Goal: Entertainment & Leisure: Consume media (video, audio)

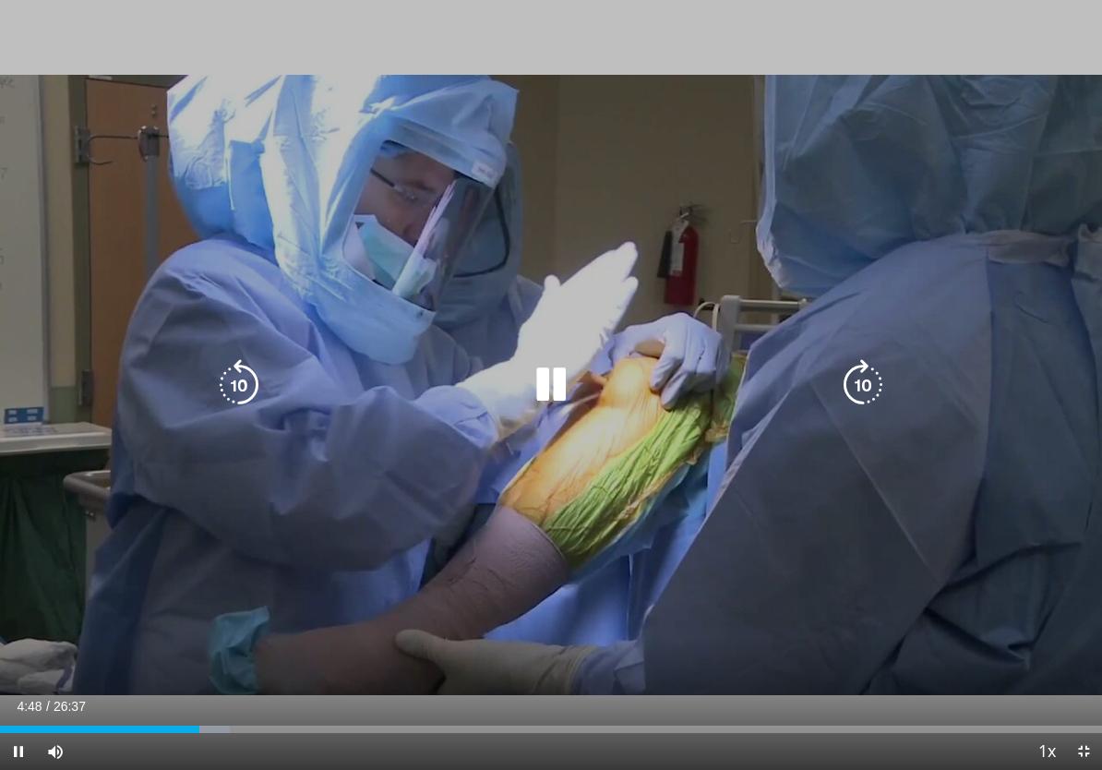
click at [549, 375] on icon "Video Player" at bounding box center [551, 385] width 52 height 52
click at [236, 365] on icon "Video Player" at bounding box center [239, 385] width 52 height 52
click at [225, 374] on icon "Video Player" at bounding box center [239, 385] width 52 height 52
click at [539, 390] on icon "Video Player" at bounding box center [551, 385] width 52 height 52
click at [228, 396] on icon "Video Player" at bounding box center [239, 385] width 52 height 52
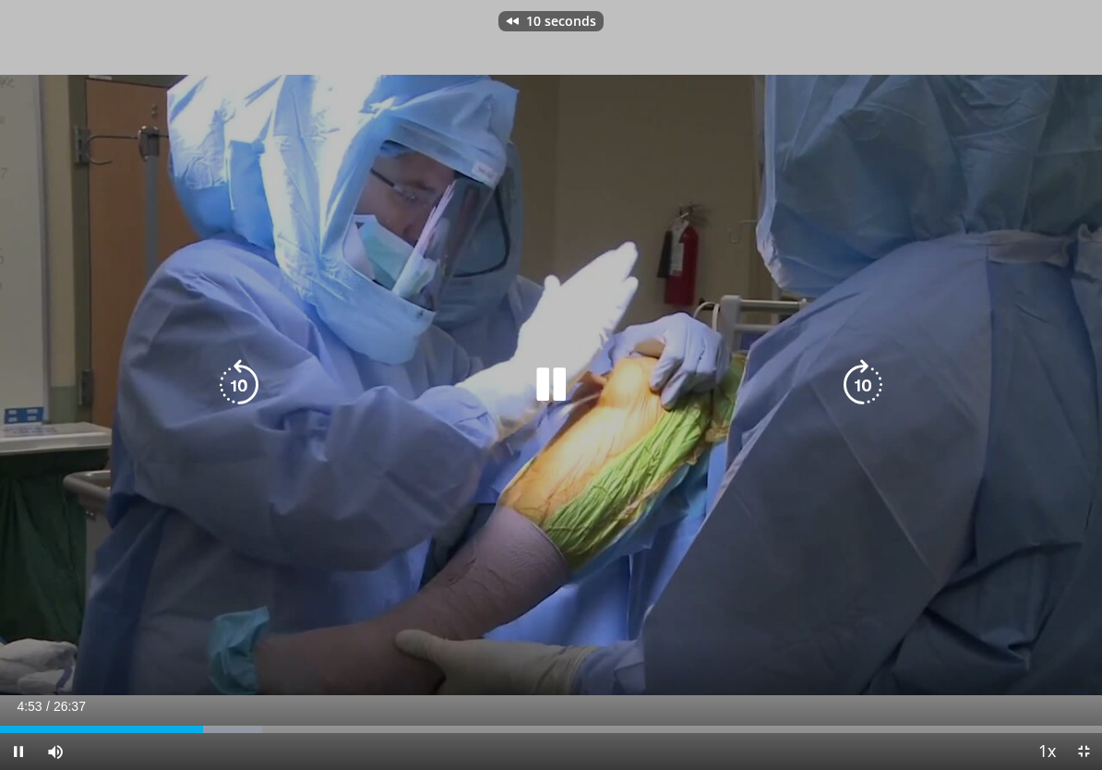
click at [242, 380] on icon "Video Player" at bounding box center [239, 385] width 52 height 52
click at [248, 387] on icon "Video Player" at bounding box center [239, 385] width 52 height 52
click at [258, 399] on icon "Video Player" at bounding box center [239, 385] width 52 height 52
click at [240, 377] on icon "Video Player" at bounding box center [239, 385] width 52 height 52
click at [551, 371] on icon "Video Player" at bounding box center [551, 385] width 52 height 52
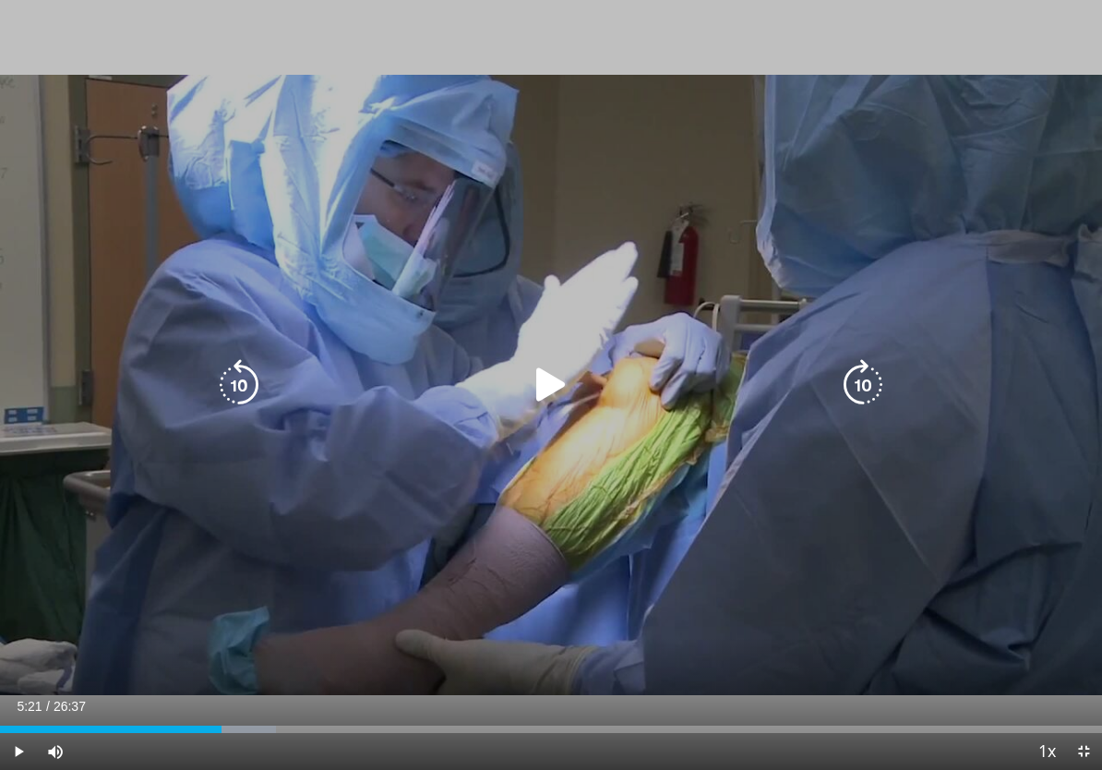
click at [543, 372] on icon "Video Player" at bounding box center [551, 385] width 52 height 52
click at [538, 389] on icon "Video Player" at bounding box center [551, 385] width 52 height 52
click at [256, 359] on icon "Video Player" at bounding box center [239, 385] width 52 height 52
click at [5, 593] on div "10 seconds Tap to unmute" at bounding box center [551, 385] width 1102 height 770
click at [547, 385] on icon "Video Player" at bounding box center [551, 385] width 52 height 52
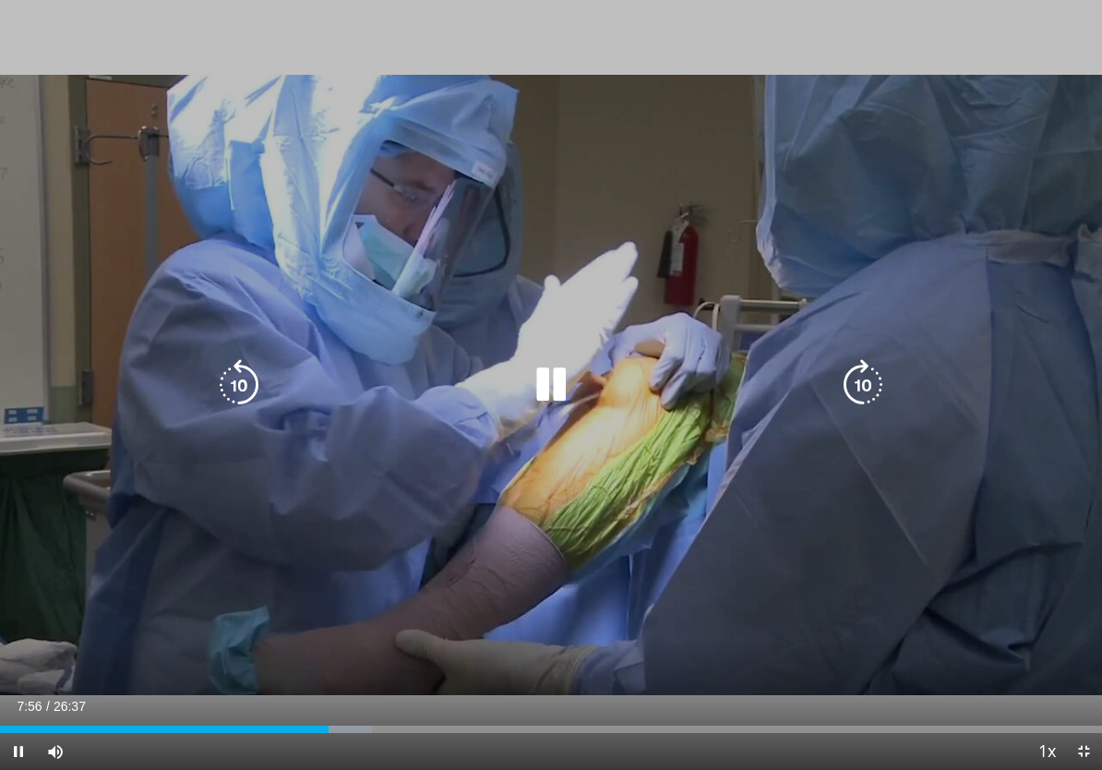
click at [549, 389] on icon "Video Player" at bounding box center [551, 385] width 52 height 52
click at [556, 377] on icon "Video Player" at bounding box center [551, 385] width 52 height 52
click at [545, 392] on icon "Video Player" at bounding box center [551, 385] width 52 height 52
click at [547, 401] on icon "Video Player" at bounding box center [551, 385] width 52 height 52
click at [543, 403] on icon "Video Player" at bounding box center [551, 385] width 52 height 52
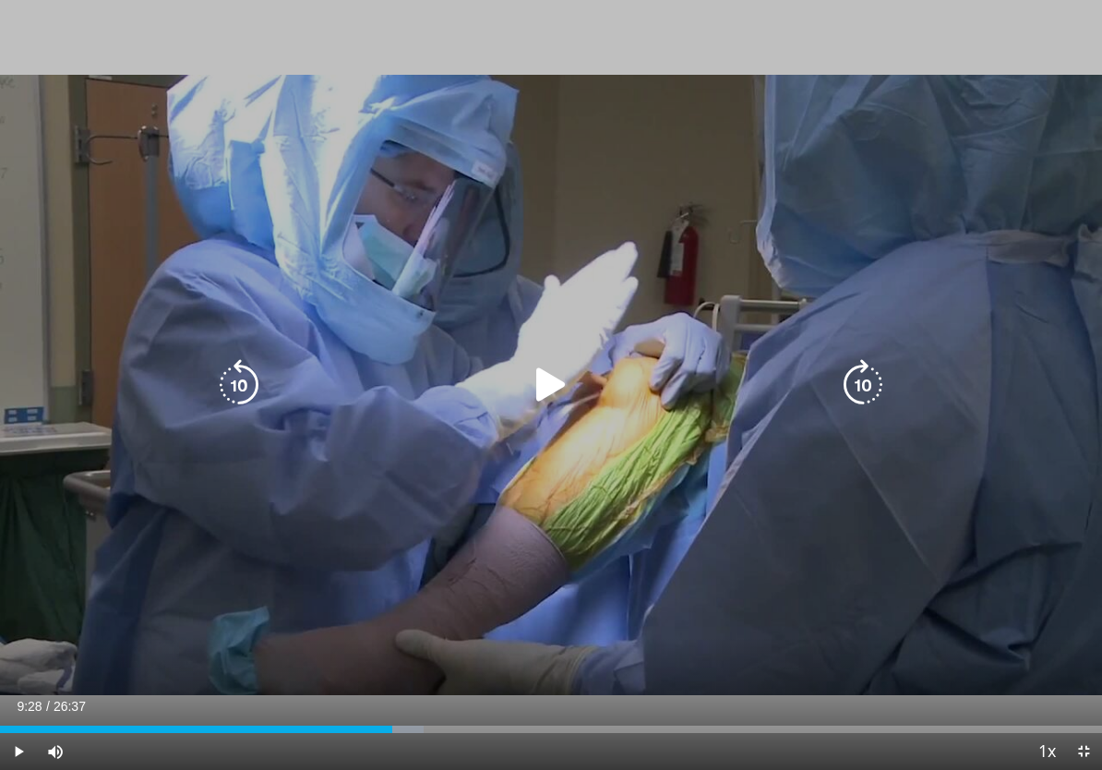
click at [570, 372] on icon "Video Player" at bounding box center [551, 385] width 52 height 52
click at [546, 385] on icon "Video Player" at bounding box center [551, 385] width 52 height 52
click at [557, 389] on icon "Video Player" at bounding box center [551, 385] width 52 height 52
click at [561, 399] on icon "Video Player" at bounding box center [551, 385] width 52 height 52
click at [553, 385] on icon "Video Player" at bounding box center [551, 385] width 52 height 52
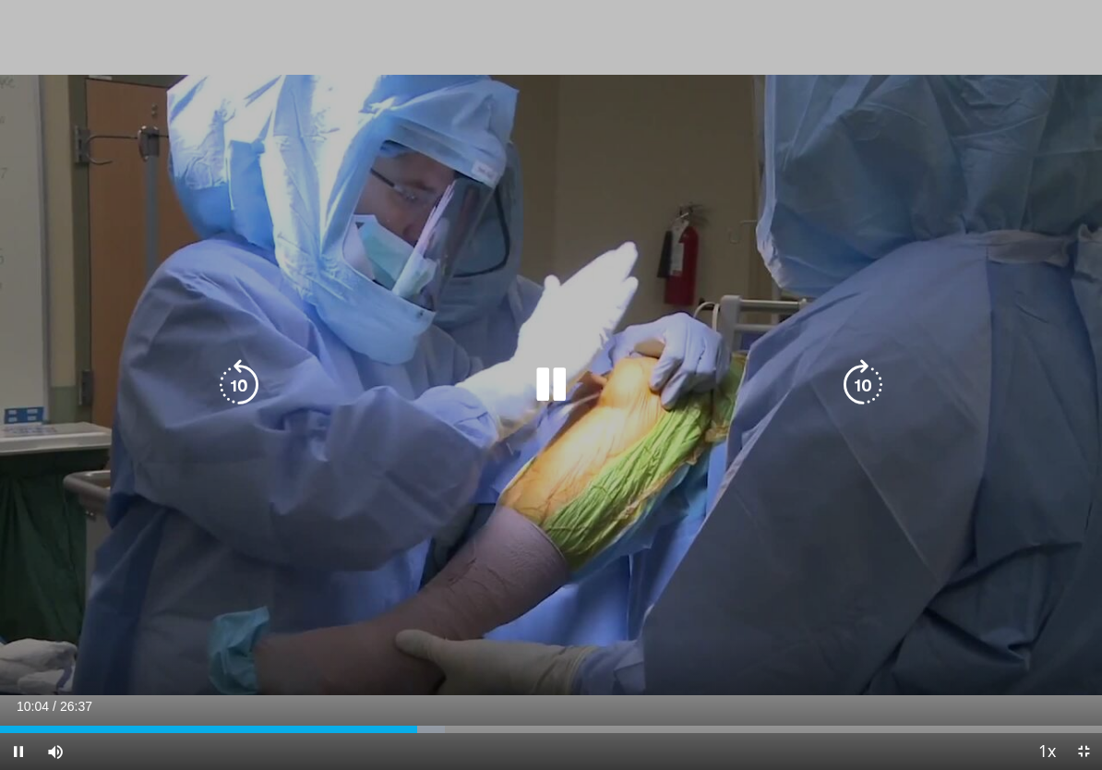
click at [563, 382] on icon "Video Player" at bounding box center [551, 385] width 52 height 52
click at [233, 381] on icon "Video Player" at bounding box center [239, 385] width 52 height 52
click at [560, 387] on icon "Video Player" at bounding box center [551, 385] width 52 height 52
click at [538, 365] on icon "Video Player" at bounding box center [551, 385] width 52 height 52
click at [260, 384] on icon "Video Player" at bounding box center [239, 385] width 52 height 52
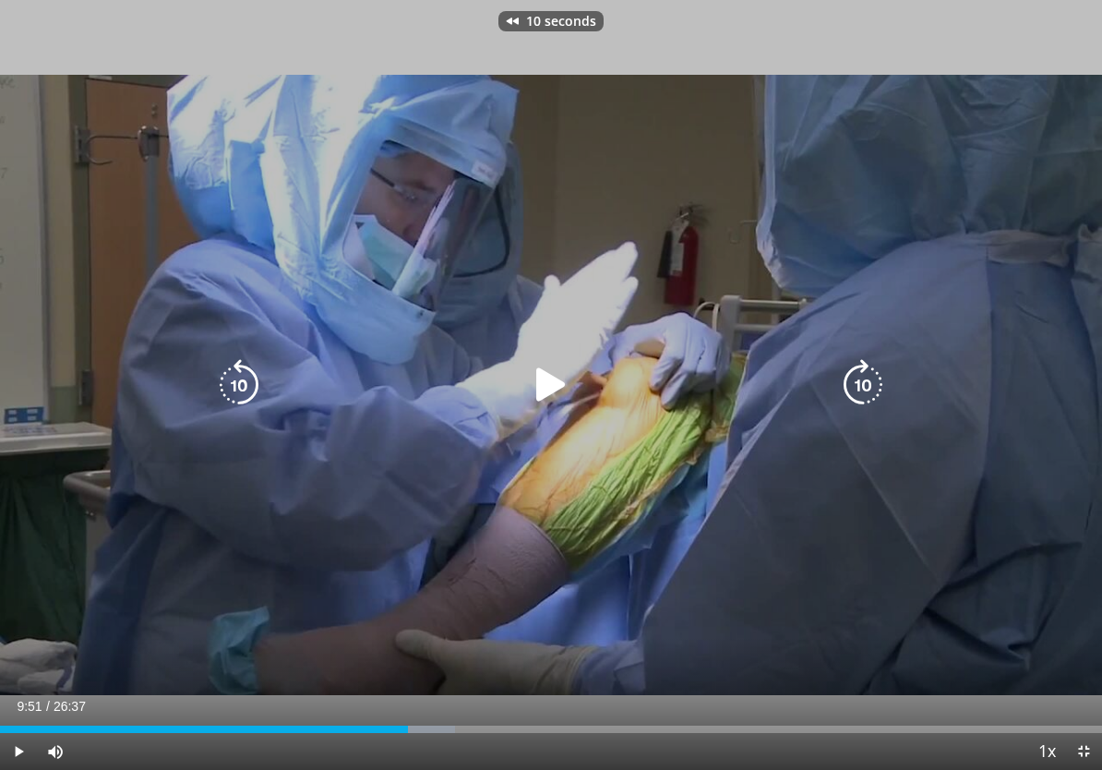
click at [556, 380] on icon "Video Player" at bounding box center [551, 385] width 52 height 52
click at [538, 377] on icon "Video Player" at bounding box center [551, 385] width 52 height 52
click at [570, 389] on icon "Video Player" at bounding box center [551, 385] width 52 height 52
click at [558, 397] on icon "Video Player" at bounding box center [551, 385] width 52 height 52
click at [252, 380] on icon "Video Player" at bounding box center [239, 385] width 52 height 52
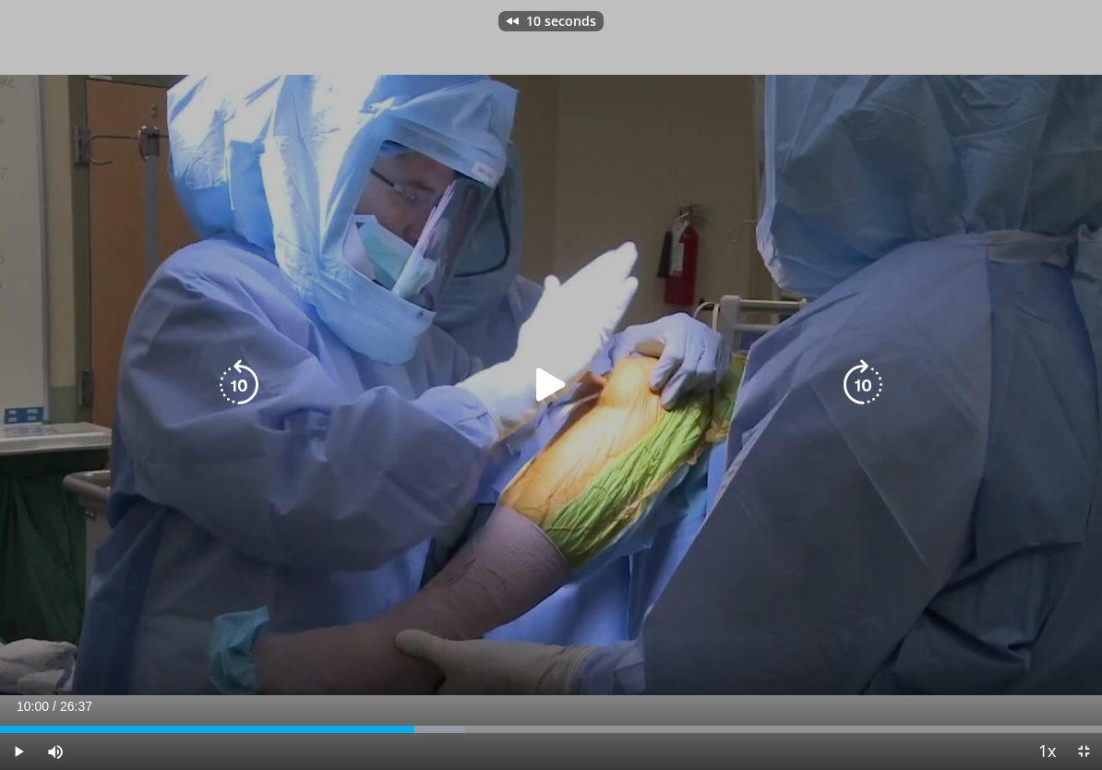
click at [567, 387] on icon "Video Player" at bounding box center [551, 385] width 52 height 52
click at [553, 390] on icon "Video Player" at bounding box center [551, 385] width 52 height 52
click at [556, 387] on icon "Video Player" at bounding box center [551, 385] width 52 height 52
click at [569, 375] on icon "Video Player" at bounding box center [551, 385] width 52 height 52
click at [239, 367] on icon "Video Player" at bounding box center [239, 385] width 52 height 52
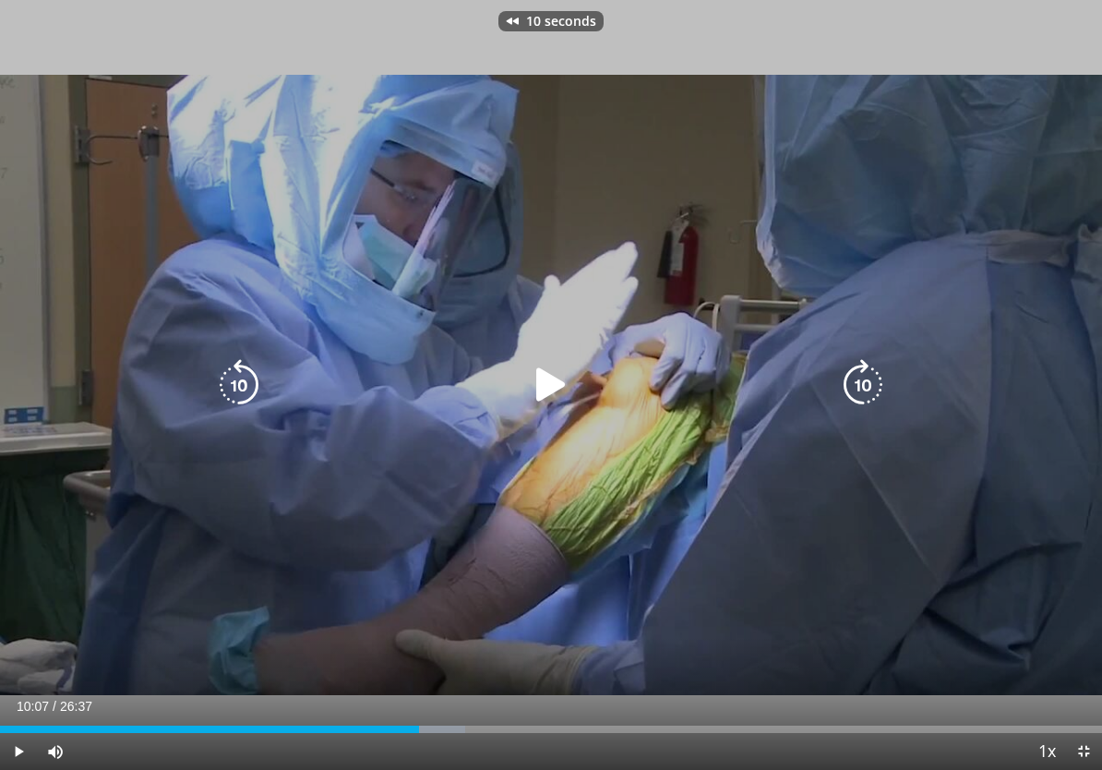
click at [549, 385] on icon "Video Player" at bounding box center [551, 385] width 52 height 52
click at [555, 391] on icon "Video Player" at bounding box center [551, 385] width 52 height 52
click at [259, 380] on icon "Video Player" at bounding box center [239, 385] width 52 height 52
click at [246, 381] on icon "Video Player" at bounding box center [239, 385] width 52 height 52
click at [551, 371] on icon "Video Player" at bounding box center [551, 385] width 52 height 52
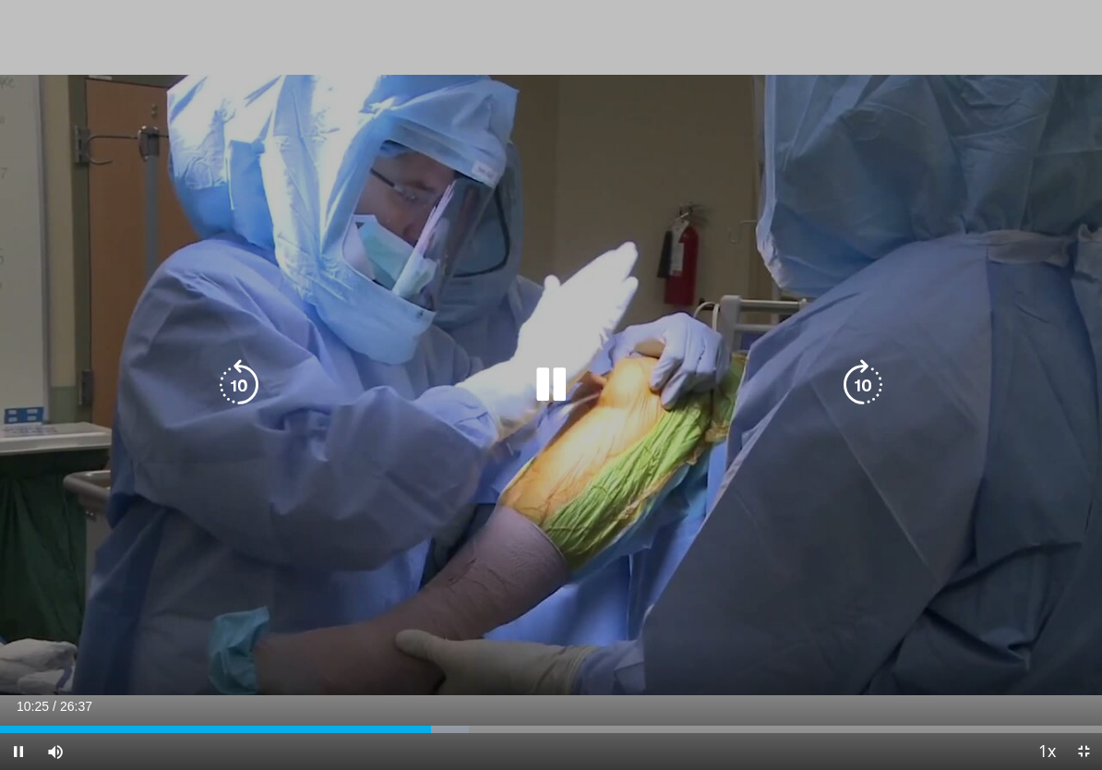
click at [555, 393] on icon "Video Player" at bounding box center [551, 385] width 52 height 52
click at [549, 389] on icon "Video Player" at bounding box center [551, 385] width 52 height 52
click at [564, 389] on icon "Video Player" at bounding box center [551, 385] width 52 height 52
click at [249, 394] on icon "Video Player" at bounding box center [239, 385] width 52 height 52
click at [254, 401] on icon "Video Player" at bounding box center [239, 385] width 52 height 52
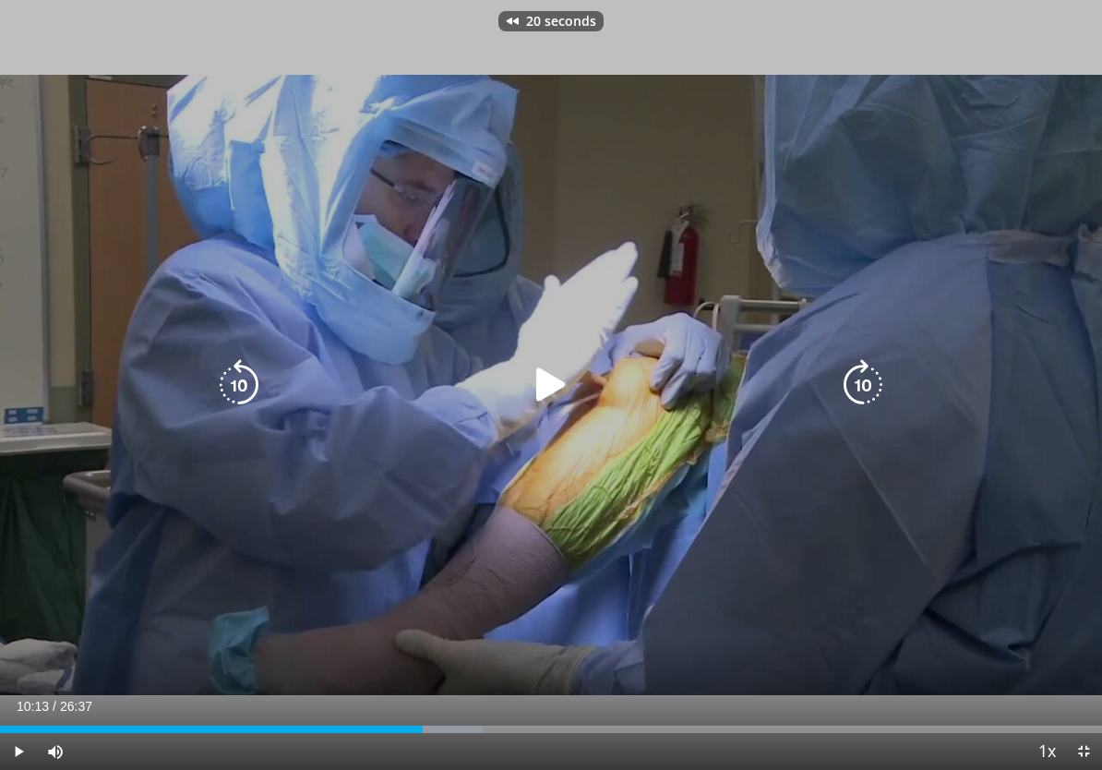
click at [549, 392] on icon "Video Player" at bounding box center [551, 385] width 52 height 52
click at [565, 402] on icon "Video Player" at bounding box center [551, 385] width 52 height 52
click at [545, 392] on icon "Video Player" at bounding box center [551, 385] width 52 height 52
click at [557, 383] on icon "Video Player" at bounding box center [551, 385] width 52 height 52
click at [227, 377] on icon "Video Player" at bounding box center [239, 385] width 52 height 52
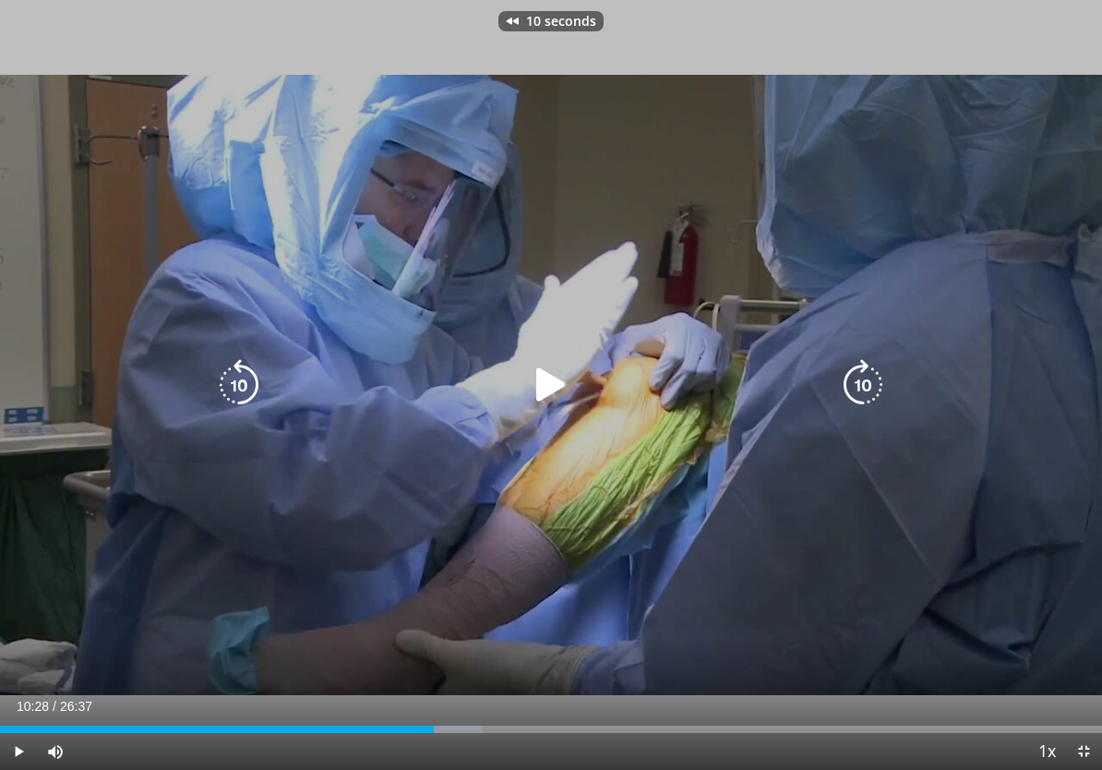
click at [533, 378] on icon "Video Player" at bounding box center [551, 385] width 52 height 52
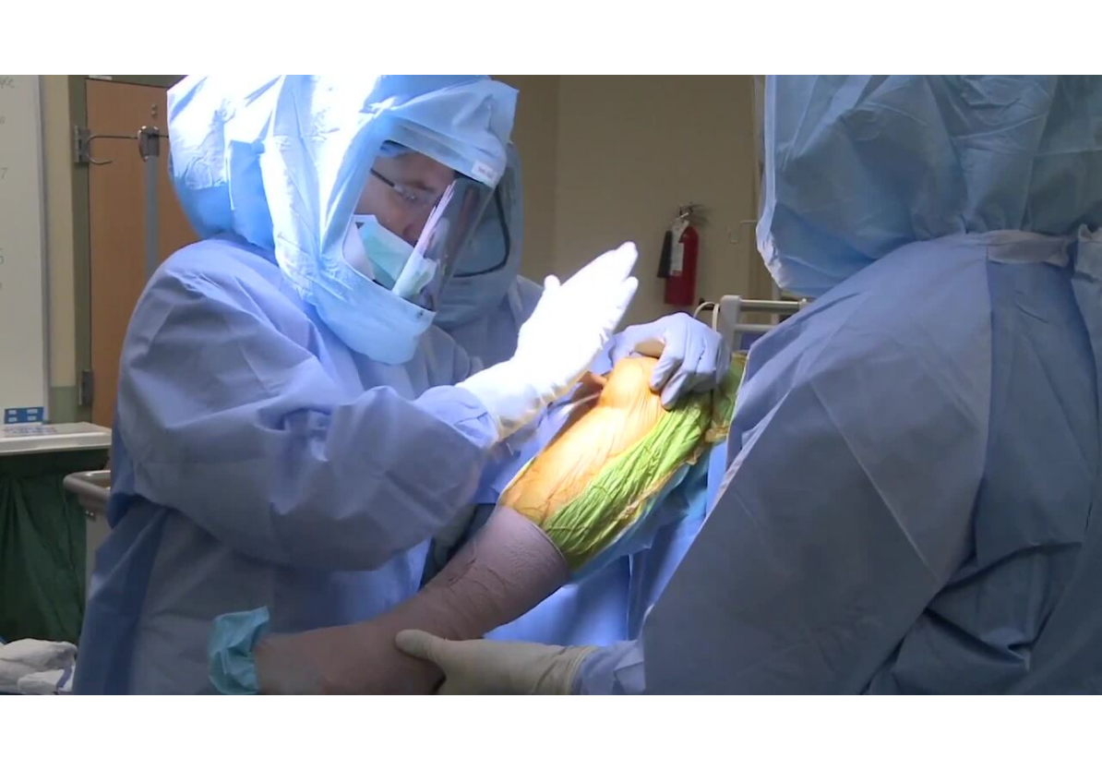
click at [307, 429] on div "10 seconds Tap to unmute" at bounding box center [551, 385] width 1102 height 770
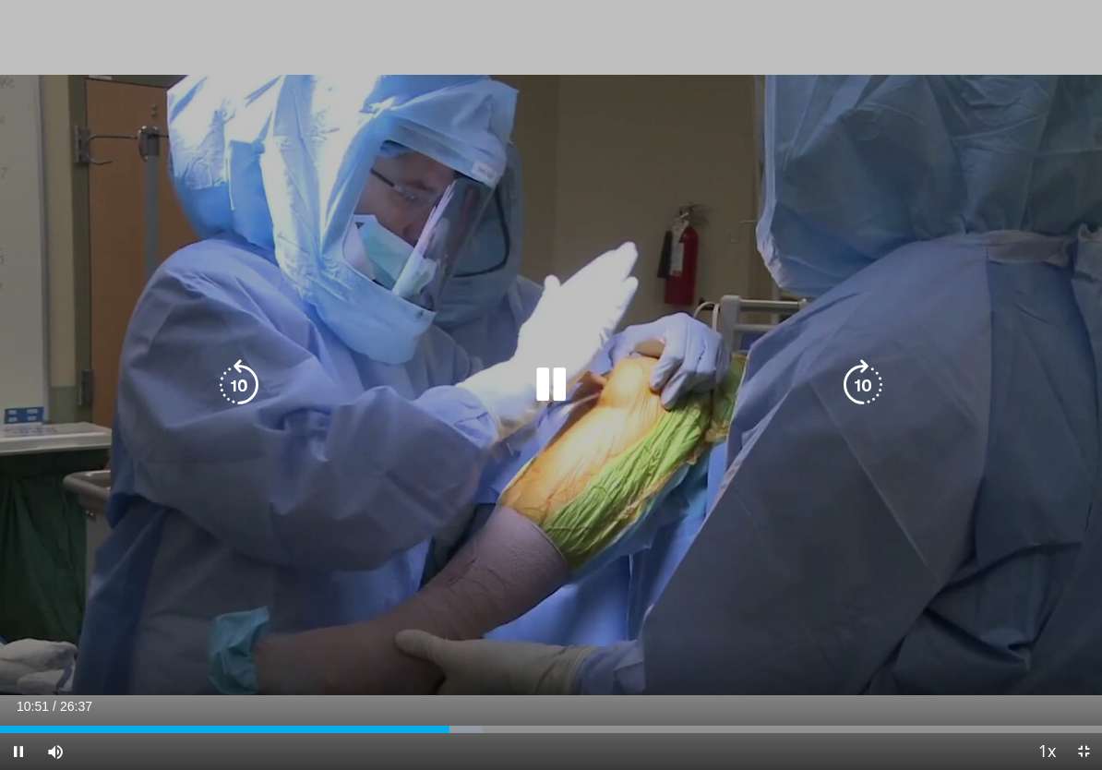
click at [533, 372] on icon "Video Player" at bounding box center [551, 385] width 52 height 52
click at [250, 374] on icon "Video Player" at bounding box center [239, 385] width 52 height 52
click at [230, 379] on icon "Video Player" at bounding box center [239, 385] width 52 height 52
click at [557, 386] on icon "Video Player" at bounding box center [551, 385] width 52 height 52
click at [528, 371] on icon "Video Player" at bounding box center [551, 385] width 52 height 52
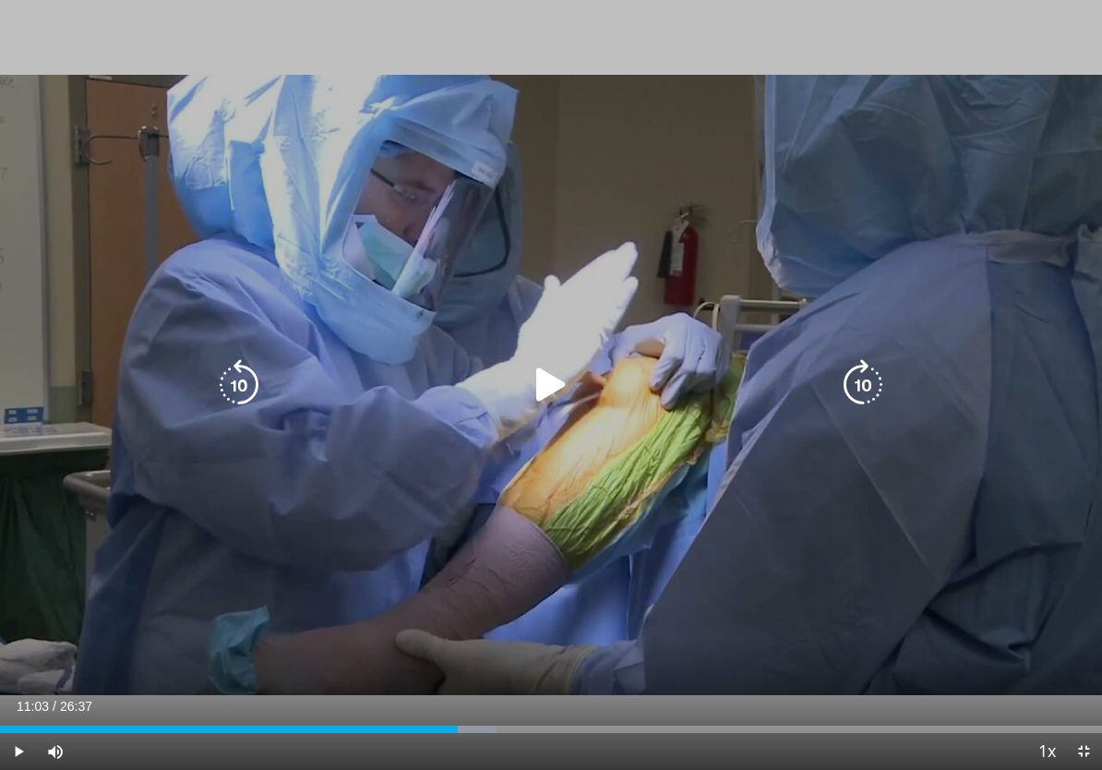
click at [551, 398] on icon "Video Player" at bounding box center [551, 385] width 52 height 52
click at [549, 390] on icon "Video Player" at bounding box center [551, 385] width 52 height 52
click at [553, 396] on icon "Video Player" at bounding box center [551, 385] width 52 height 52
click at [249, 399] on icon "Video Player" at bounding box center [239, 385] width 52 height 52
click at [544, 389] on icon "Video Player" at bounding box center [551, 385] width 52 height 52
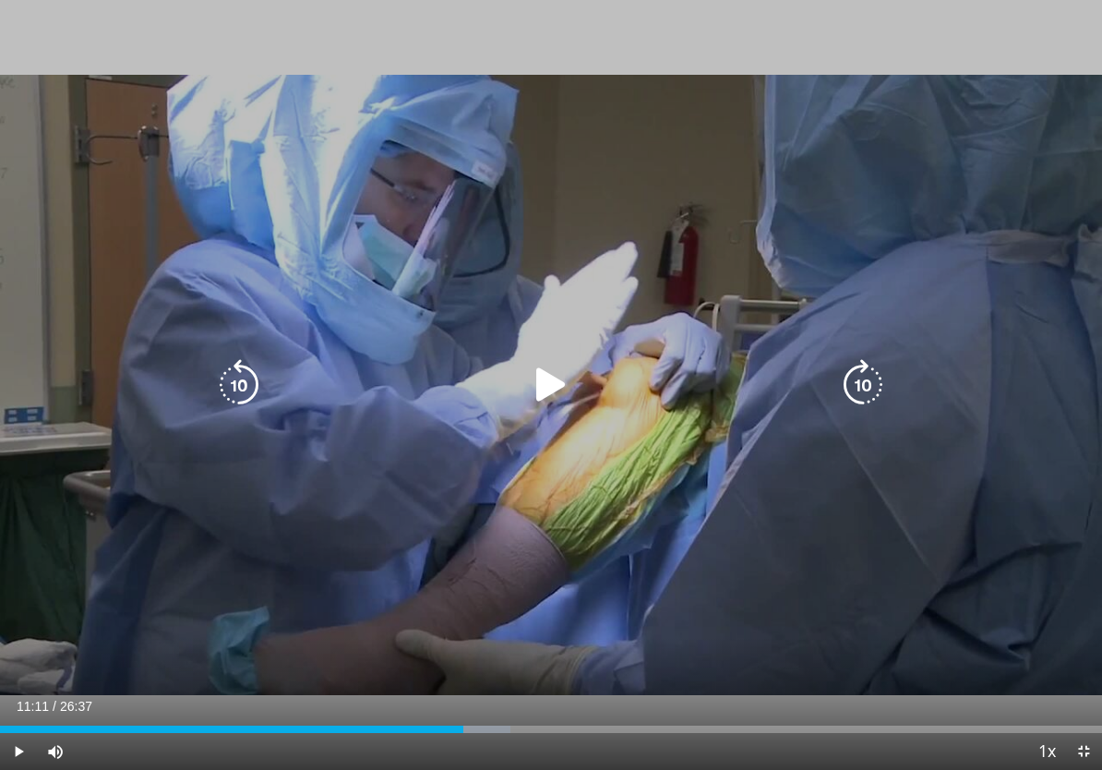
click at [264, 367] on icon "Video Player" at bounding box center [239, 385] width 52 height 52
click at [257, 380] on icon "Video Player" at bounding box center [239, 385] width 52 height 52
click at [569, 387] on icon "Video Player" at bounding box center [551, 385] width 52 height 52
click at [547, 382] on icon "Video Player" at bounding box center [551, 385] width 52 height 52
click at [231, 374] on icon "Video Player" at bounding box center [239, 385] width 52 height 52
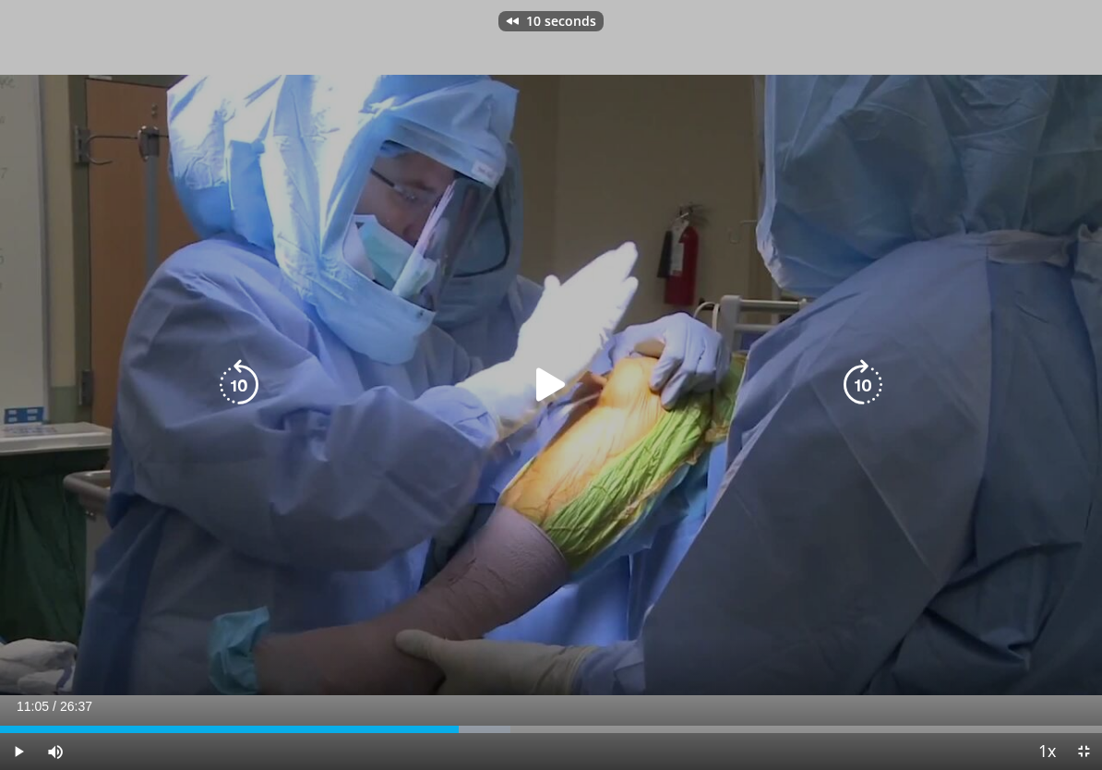
click at [243, 389] on icon "Video Player" at bounding box center [239, 385] width 52 height 52
click at [559, 396] on icon "Video Player" at bounding box center [551, 385] width 52 height 52
click at [533, 401] on icon "Video Player" at bounding box center [551, 385] width 52 height 52
click at [549, 399] on icon "Video Player" at bounding box center [551, 385] width 52 height 52
click at [534, 377] on icon "Video Player" at bounding box center [551, 385] width 52 height 52
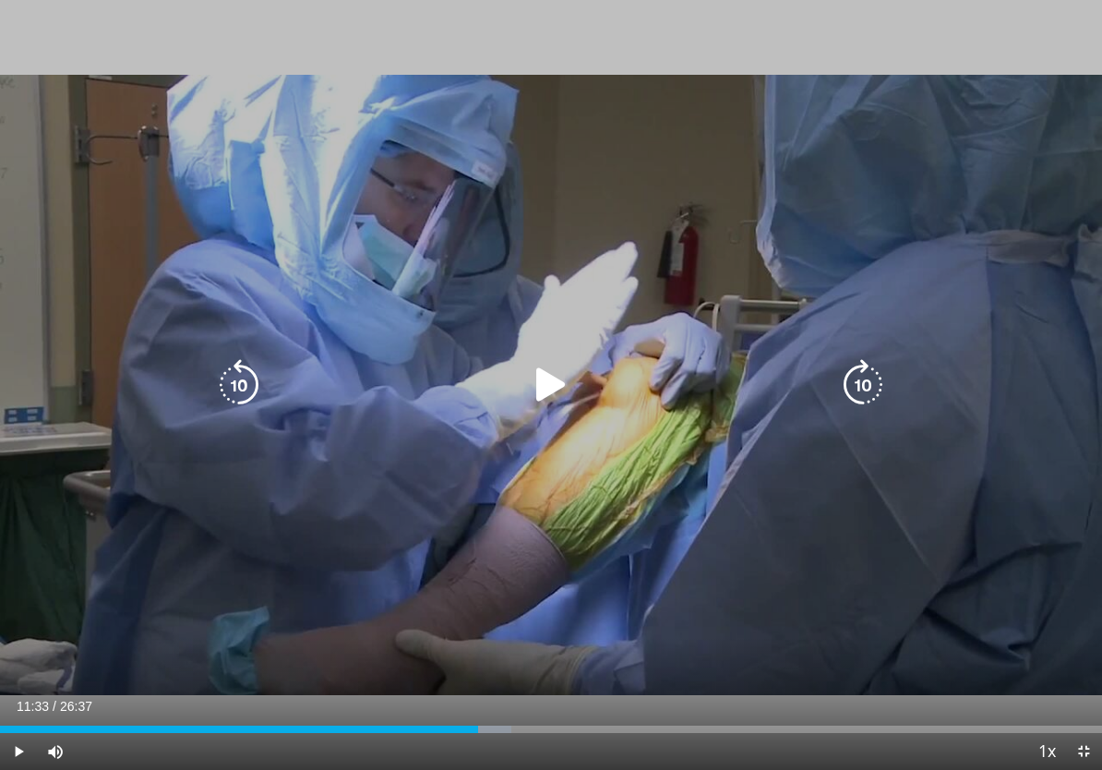
click at [542, 387] on icon "Video Player" at bounding box center [551, 385] width 52 height 52
click at [545, 388] on icon "Video Player" at bounding box center [551, 385] width 52 height 52
click at [247, 377] on icon "Video Player" at bounding box center [239, 385] width 52 height 52
click at [246, 384] on icon "Video Player" at bounding box center [239, 385] width 52 height 52
click at [546, 402] on icon "Video Player" at bounding box center [551, 385] width 52 height 52
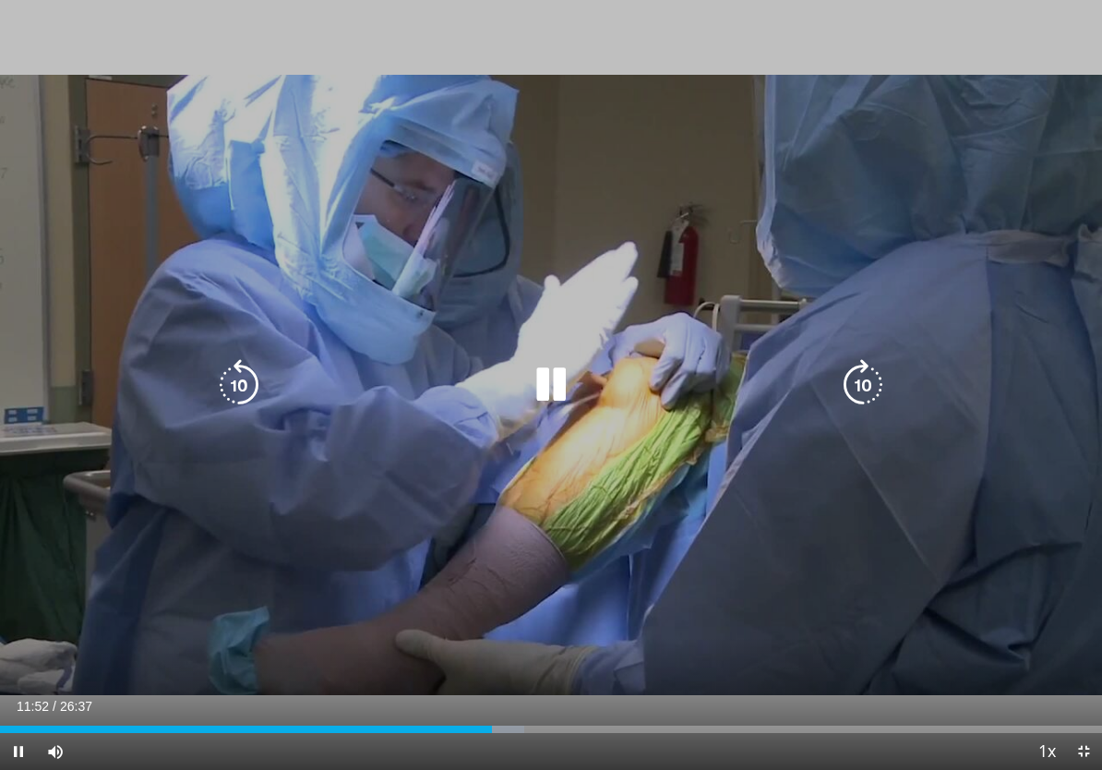
click at [551, 372] on icon "Video Player" at bounding box center [551, 385] width 52 height 52
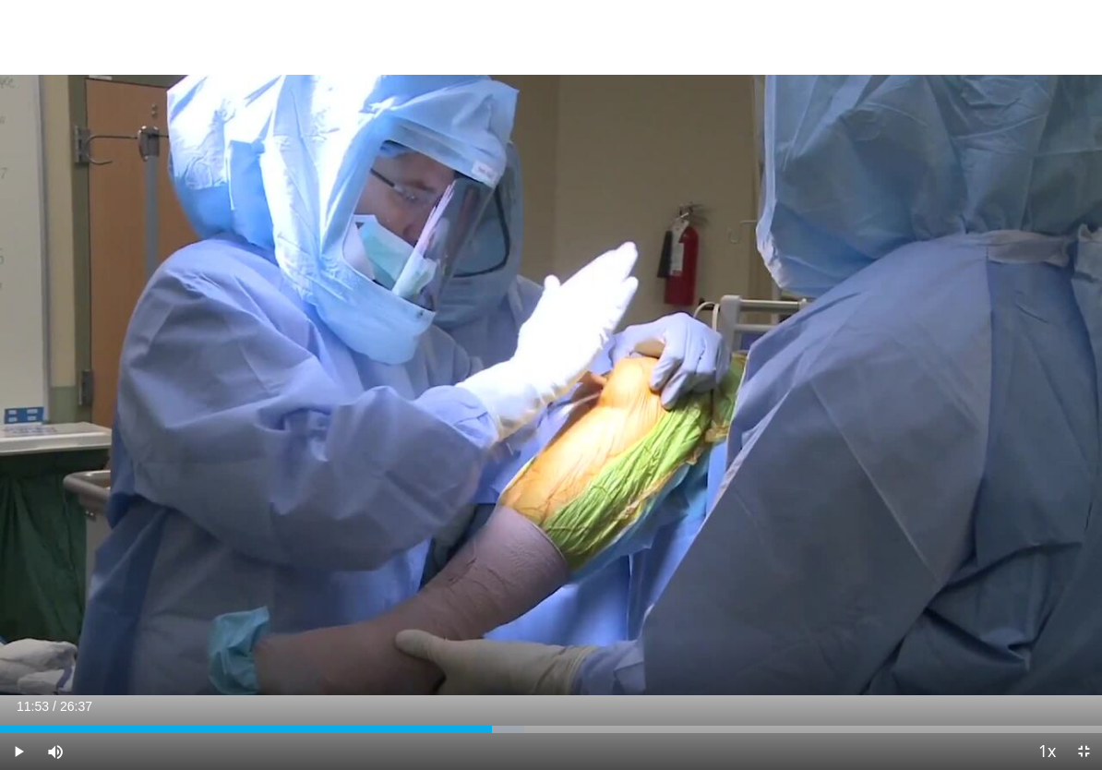
click at [198, 375] on div "20 seconds Tap to unmute" at bounding box center [551, 385] width 1102 height 770
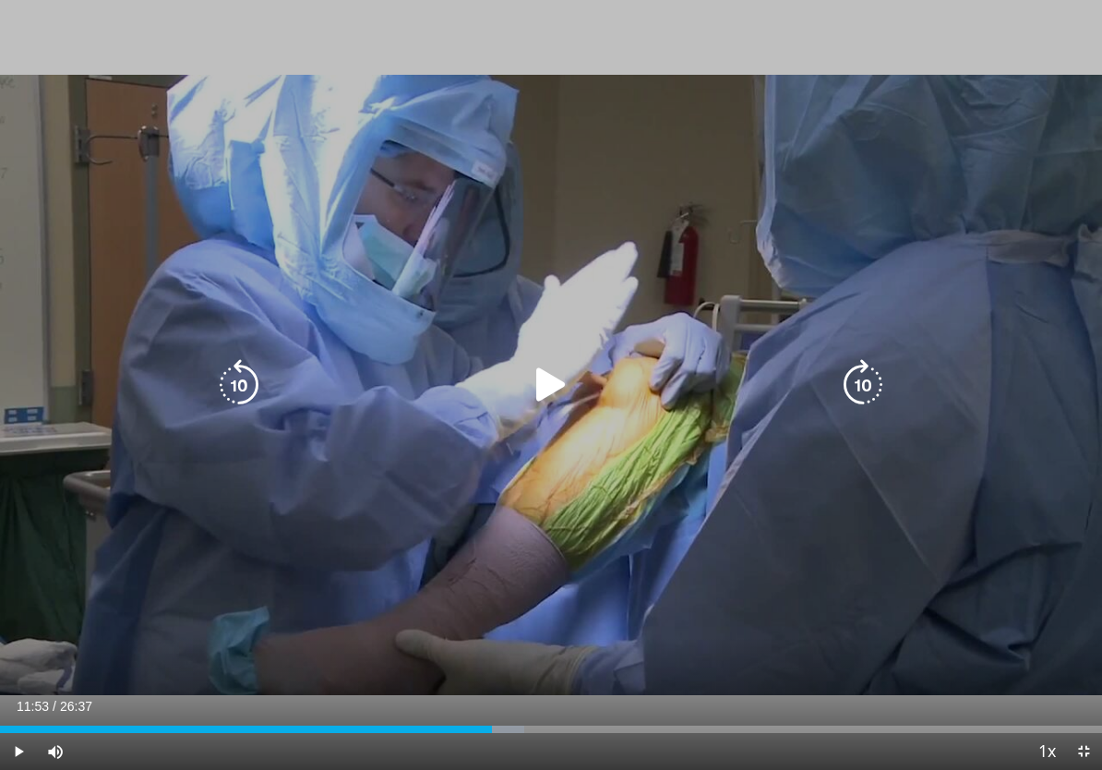
click at [247, 371] on icon "Video Player" at bounding box center [239, 385] width 52 height 52
click at [245, 383] on icon "Video Player" at bounding box center [239, 385] width 52 height 52
click at [537, 380] on icon "Video Player" at bounding box center [551, 385] width 52 height 52
click at [542, 387] on icon "Video Player" at bounding box center [551, 385] width 52 height 52
click at [227, 387] on icon "Video Player" at bounding box center [239, 385] width 52 height 52
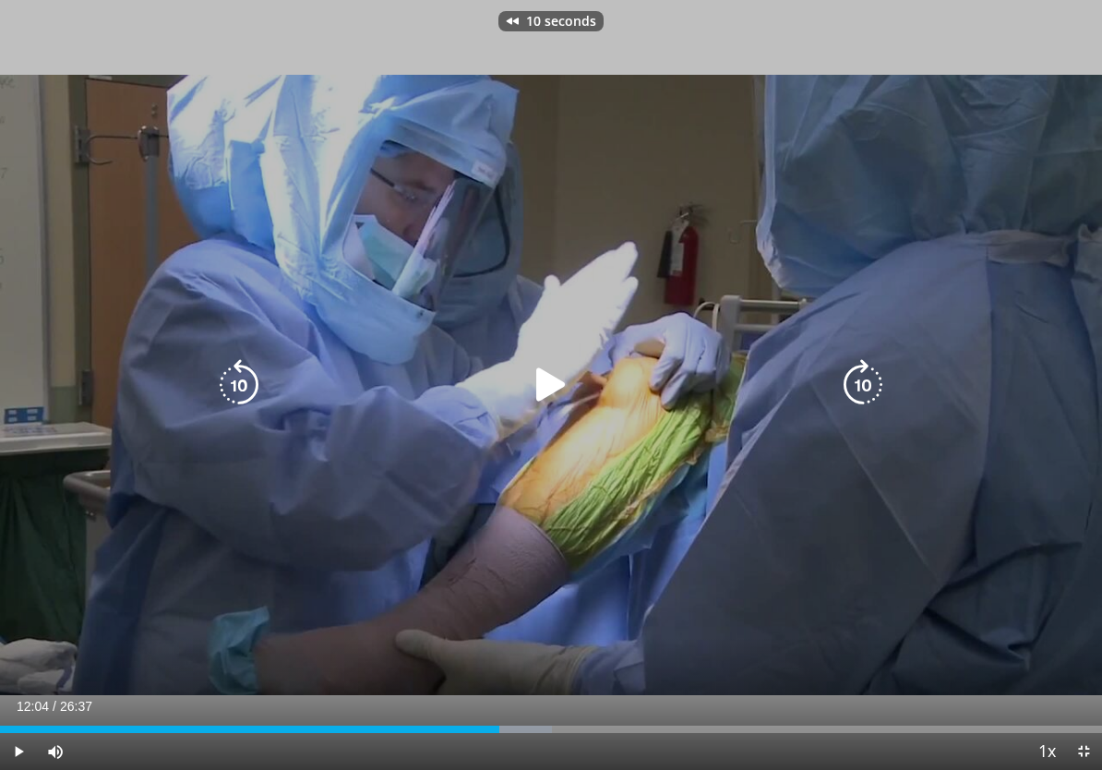
click at [540, 383] on icon "Video Player" at bounding box center [551, 385] width 52 height 52
click at [541, 385] on icon "Video Player" at bounding box center [551, 385] width 52 height 52
click at [243, 389] on icon "Video Player" at bounding box center [239, 385] width 52 height 52
click at [545, 382] on icon "Video Player" at bounding box center [551, 385] width 52 height 52
click at [536, 382] on icon "Video Player" at bounding box center [551, 385] width 52 height 52
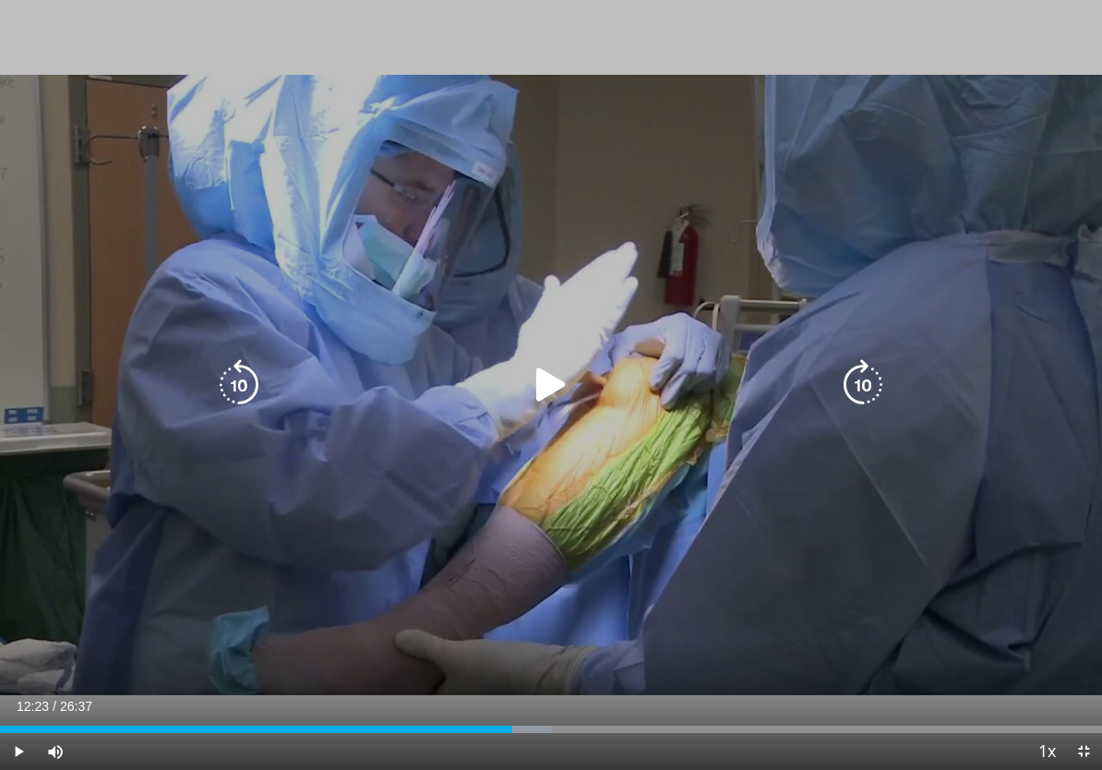
click at [223, 369] on icon "Video Player" at bounding box center [239, 385] width 52 height 52
click at [238, 365] on icon "Video Player" at bounding box center [239, 385] width 52 height 52
click at [541, 372] on icon "Video Player" at bounding box center [551, 385] width 52 height 52
click at [549, 376] on icon "Video Player" at bounding box center [551, 385] width 52 height 52
click at [233, 365] on icon "Video Player" at bounding box center [239, 385] width 52 height 52
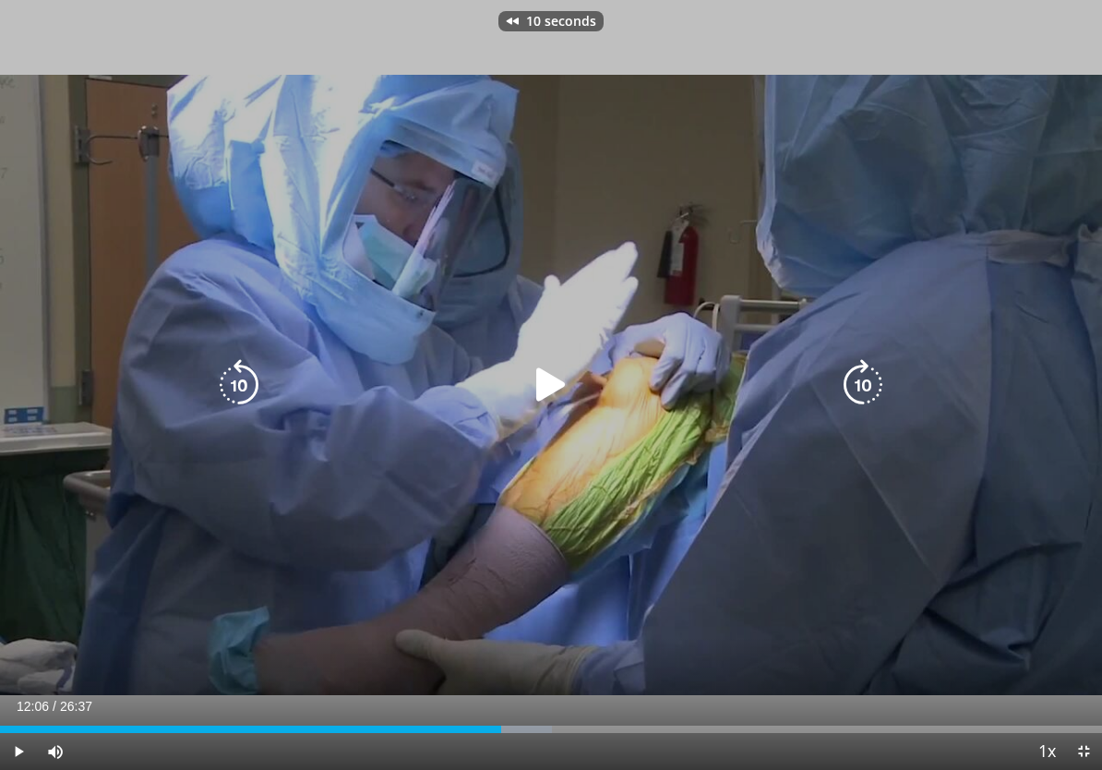
click at [547, 369] on icon "Video Player" at bounding box center [551, 385] width 52 height 52
click at [547, 367] on icon "Video Player" at bounding box center [551, 385] width 52 height 52
click at [249, 363] on icon "Video Player" at bounding box center [239, 385] width 52 height 52
click at [550, 385] on icon "Video Player" at bounding box center [551, 385] width 52 height 52
click at [539, 393] on icon "Video Player" at bounding box center [551, 385] width 52 height 52
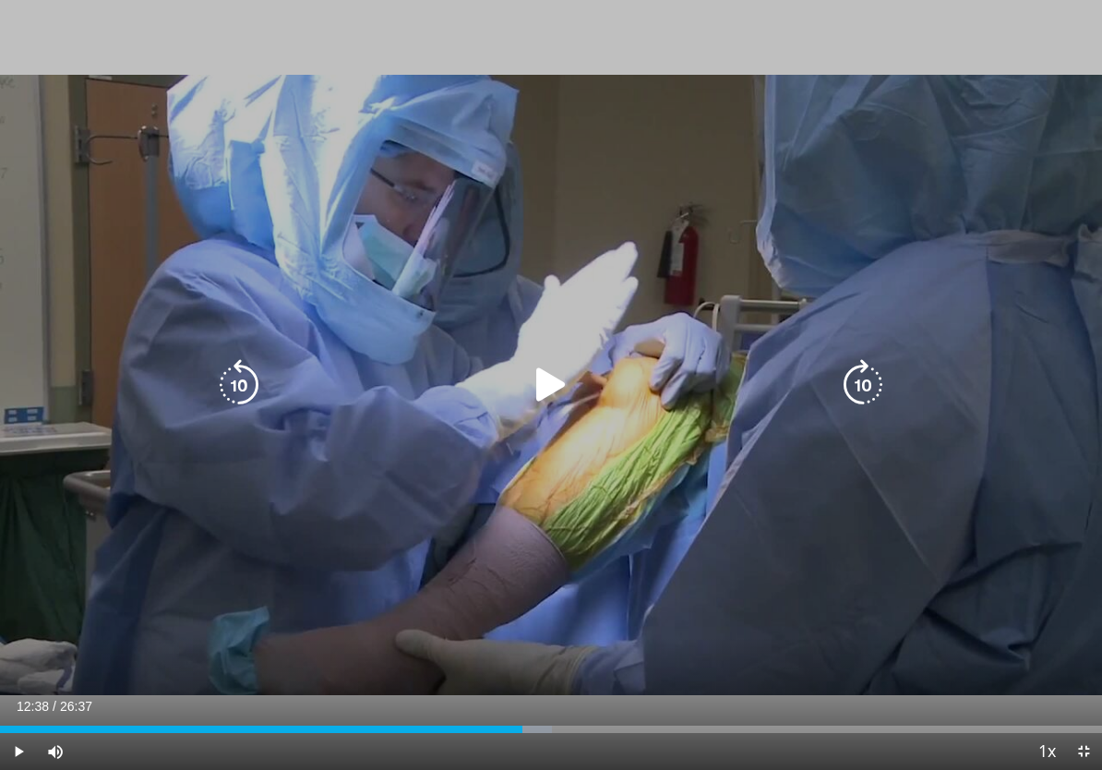
click at [224, 385] on icon "Video Player" at bounding box center [239, 385] width 52 height 52
click at [227, 374] on icon "Video Player" at bounding box center [239, 385] width 52 height 52
click at [537, 382] on icon "Video Player" at bounding box center [551, 385] width 52 height 52
click at [527, 383] on icon "Video Player" at bounding box center [551, 385] width 52 height 52
click at [543, 387] on icon "Video Player" at bounding box center [551, 385] width 52 height 52
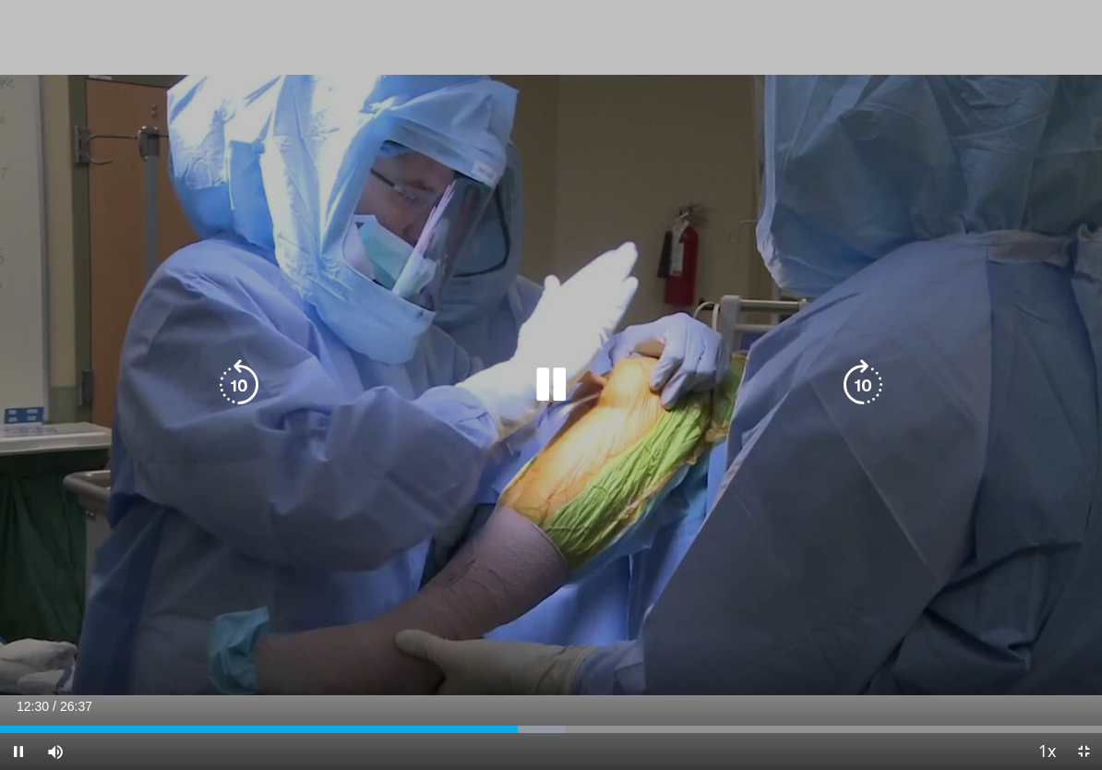
click at [533, 386] on icon "Video Player" at bounding box center [551, 385] width 52 height 52
click at [557, 382] on icon "Video Player" at bounding box center [551, 385] width 52 height 52
click at [565, 390] on icon "Video Player" at bounding box center [551, 385] width 52 height 52
click at [542, 386] on icon "Video Player" at bounding box center [551, 385] width 52 height 52
click at [544, 397] on icon "Video Player" at bounding box center [551, 385] width 52 height 52
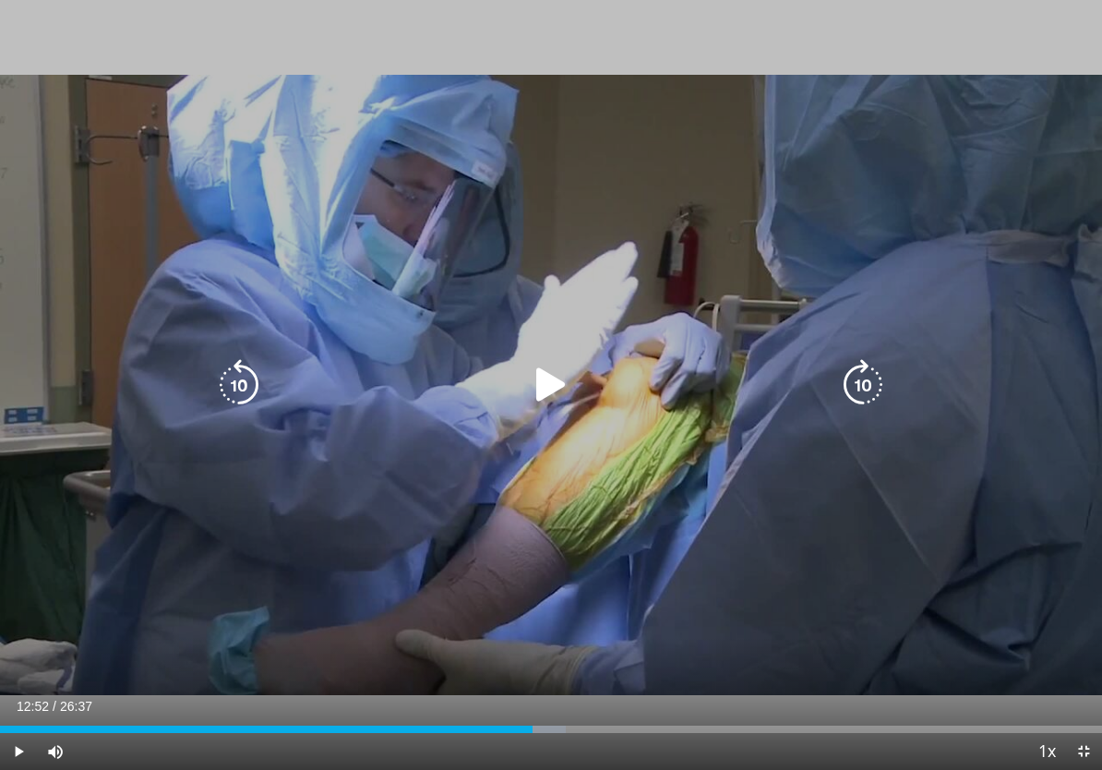
click at [224, 380] on icon "Video Player" at bounding box center [239, 385] width 52 height 52
click at [534, 375] on icon "Video Player" at bounding box center [551, 385] width 52 height 52
click at [545, 365] on icon "Video Player" at bounding box center [551, 385] width 52 height 52
click at [544, 380] on icon "Video Player" at bounding box center [551, 385] width 52 height 52
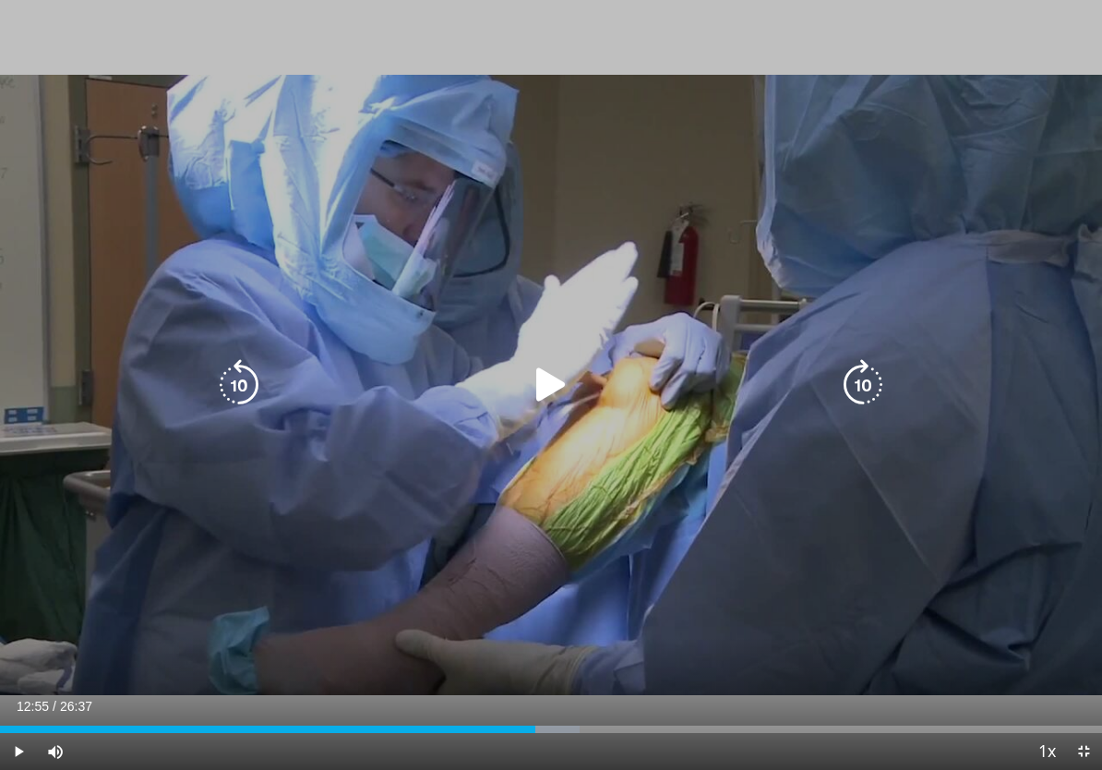
click at [533, 389] on icon "Video Player" at bounding box center [551, 385] width 52 height 52
click at [546, 373] on icon "Video Player" at bounding box center [551, 385] width 52 height 52
click at [562, 443] on div "10 seconds Tap to unmute" at bounding box center [551, 385] width 1102 height 770
click at [543, 376] on icon "Video Player" at bounding box center [551, 385] width 52 height 52
click at [554, 390] on icon "Video Player" at bounding box center [551, 385] width 52 height 52
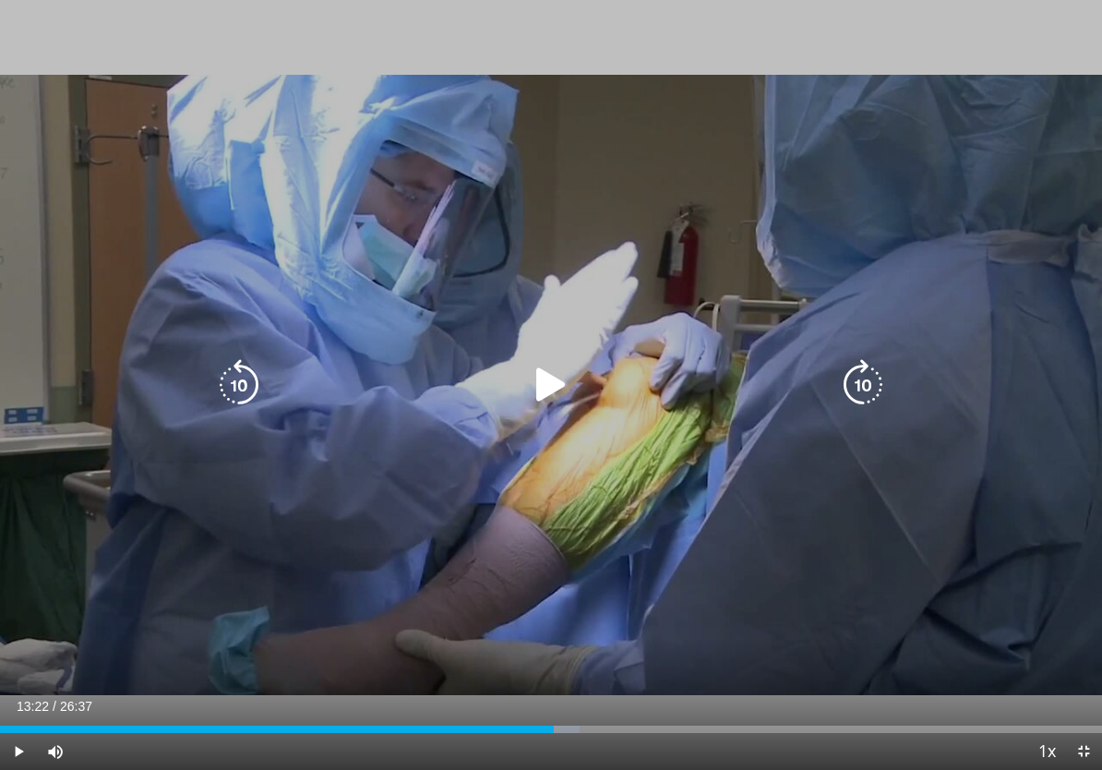
click at [257, 378] on icon "Video Player" at bounding box center [239, 385] width 52 height 52
click at [252, 378] on icon "Video Player" at bounding box center [239, 385] width 52 height 52
click at [557, 385] on icon "Video Player" at bounding box center [551, 385] width 52 height 52
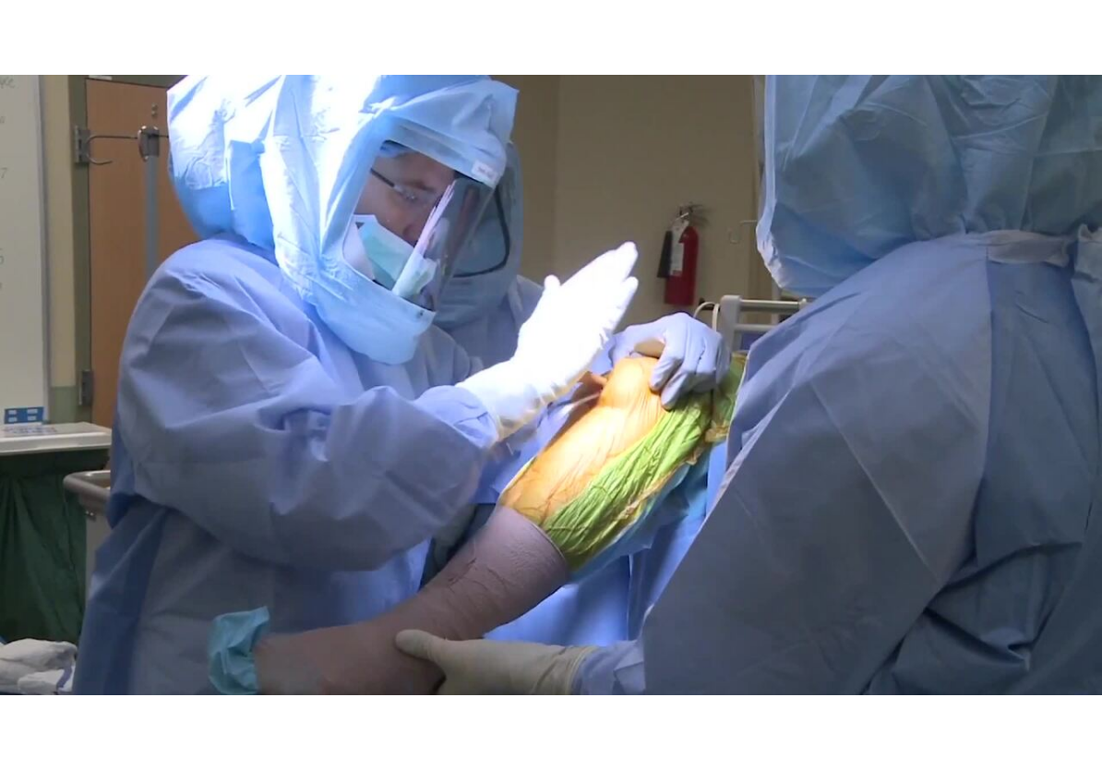
click at [541, 389] on div "20 seconds Tap to unmute" at bounding box center [551, 385] width 1102 height 770
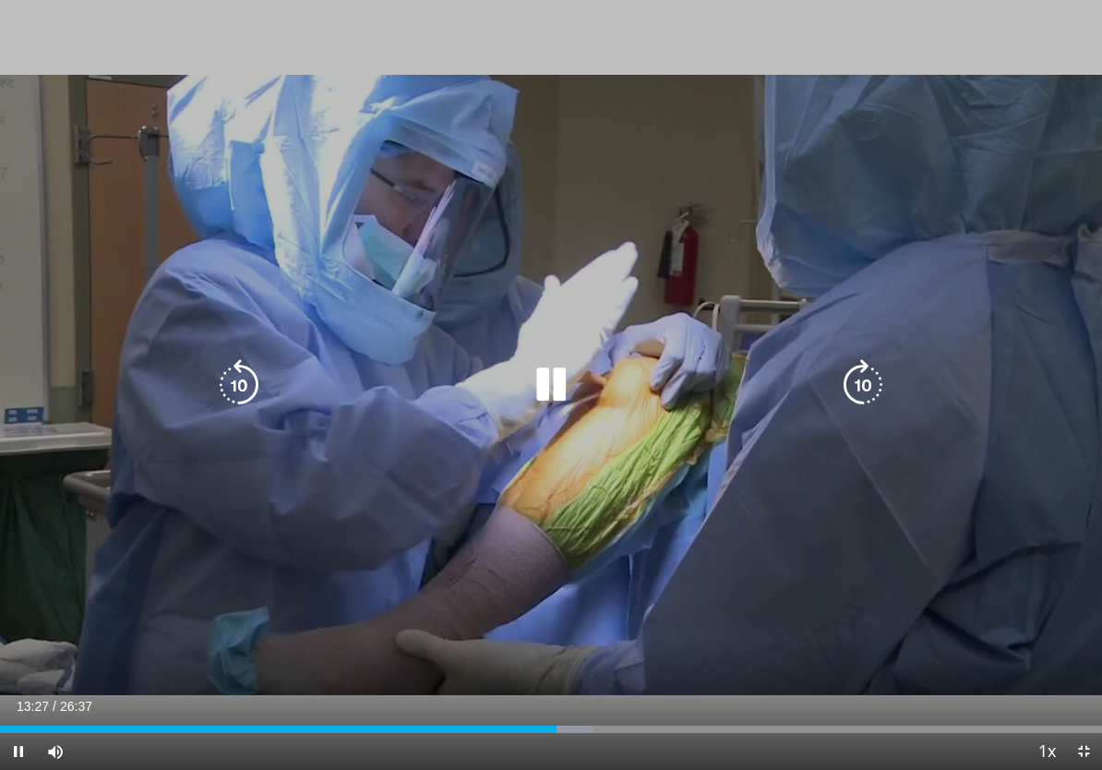
click at [557, 398] on icon "Video Player" at bounding box center [551, 385] width 52 height 52
click at [553, 389] on icon "Video Player" at bounding box center [551, 385] width 52 height 52
click at [553, 387] on icon "Video Player" at bounding box center [551, 385] width 52 height 52
click at [253, 395] on icon "Video Player" at bounding box center [239, 385] width 52 height 52
click at [558, 390] on icon "Video Player" at bounding box center [551, 385] width 52 height 52
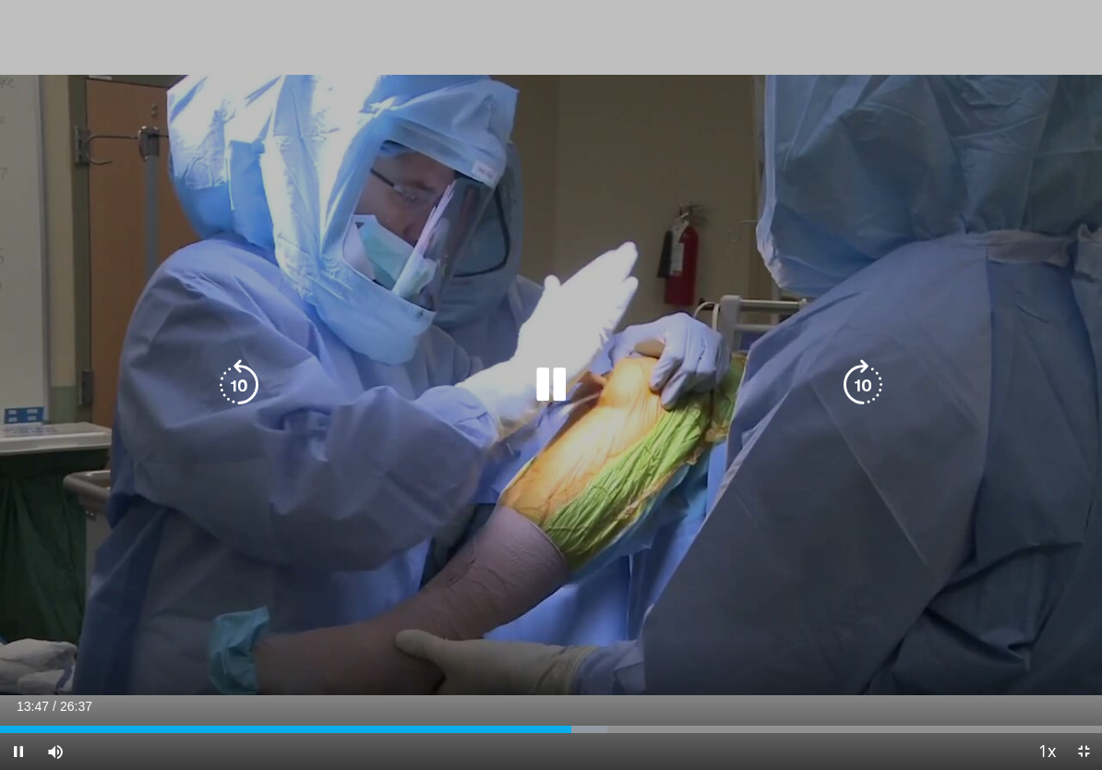
click at [545, 389] on icon "Video Player" at bounding box center [551, 385] width 52 height 52
click at [236, 395] on icon "Video Player" at bounding box center [239, 385] width 52 height 52
click at [234, 381] on icon "Video Player" at bounding box center [239, 385] width 52 height 52
click at [533, 380] on icon "Video Player" at bounding box center [551, 385] width 52 height 52
click at [249, 382] on icon "Video Player" at bounding box center [239, 385] width 52 height 52
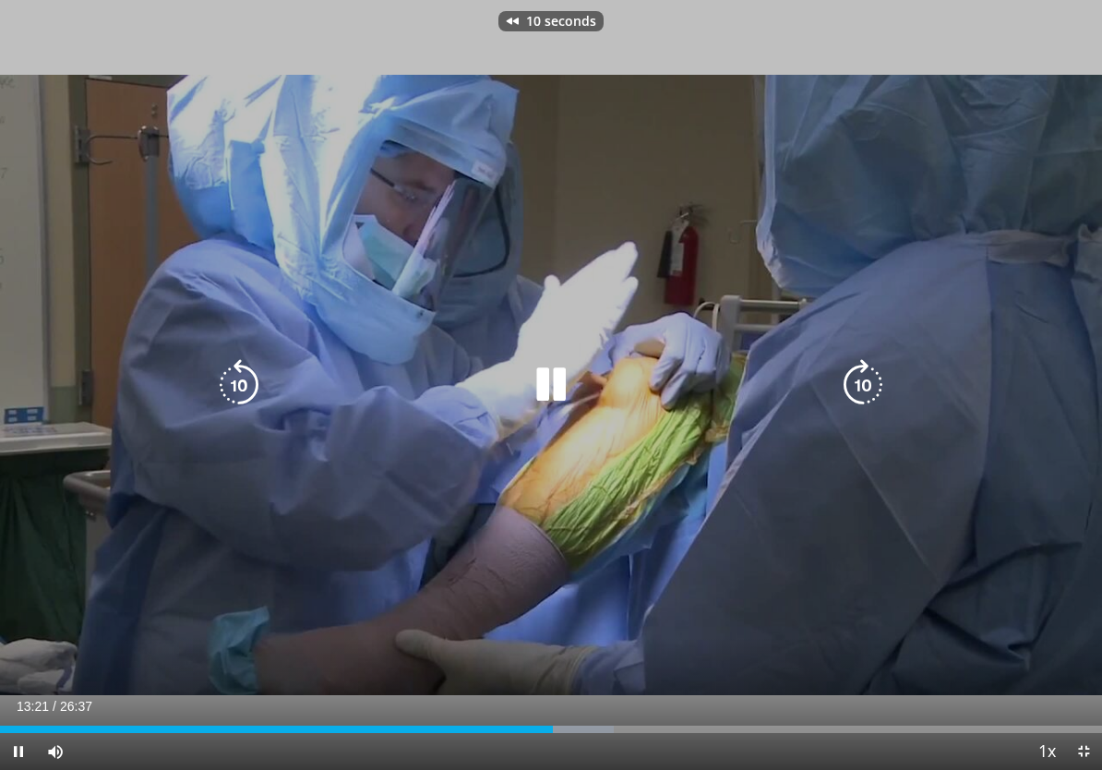
click at [242, 377] on icon "Video Player" at bounding box center [239, 385] width 52 height 52
click at [237, 379] on icon "Video Player" at bounding box center [239, 385] width 52 height 52
click at [531, 372] on icon "Video Player" at bounding box center [551, 385] width 52 height 52
click at [537, 371] on icon "Video Player" at bounding box center [551, 385] width 52 height 52
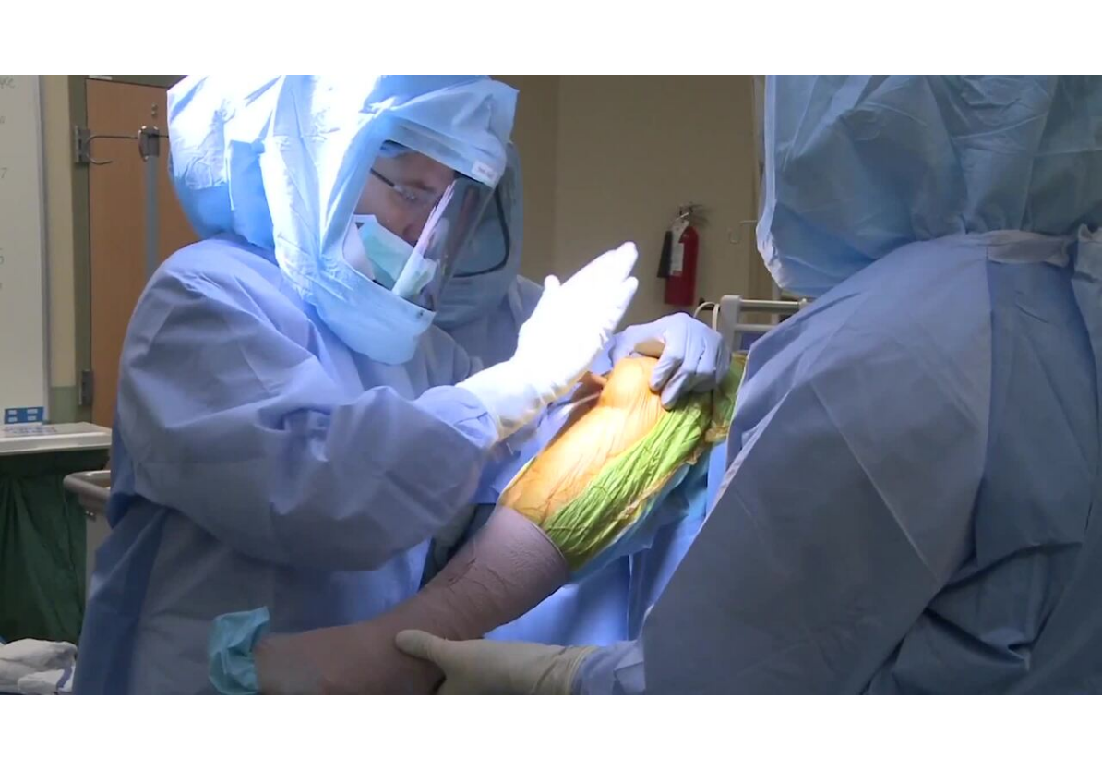
click at [429, 431] on div "30 seconds Tap to unmute" at bounding box center [551, 385] width 1102 height 770
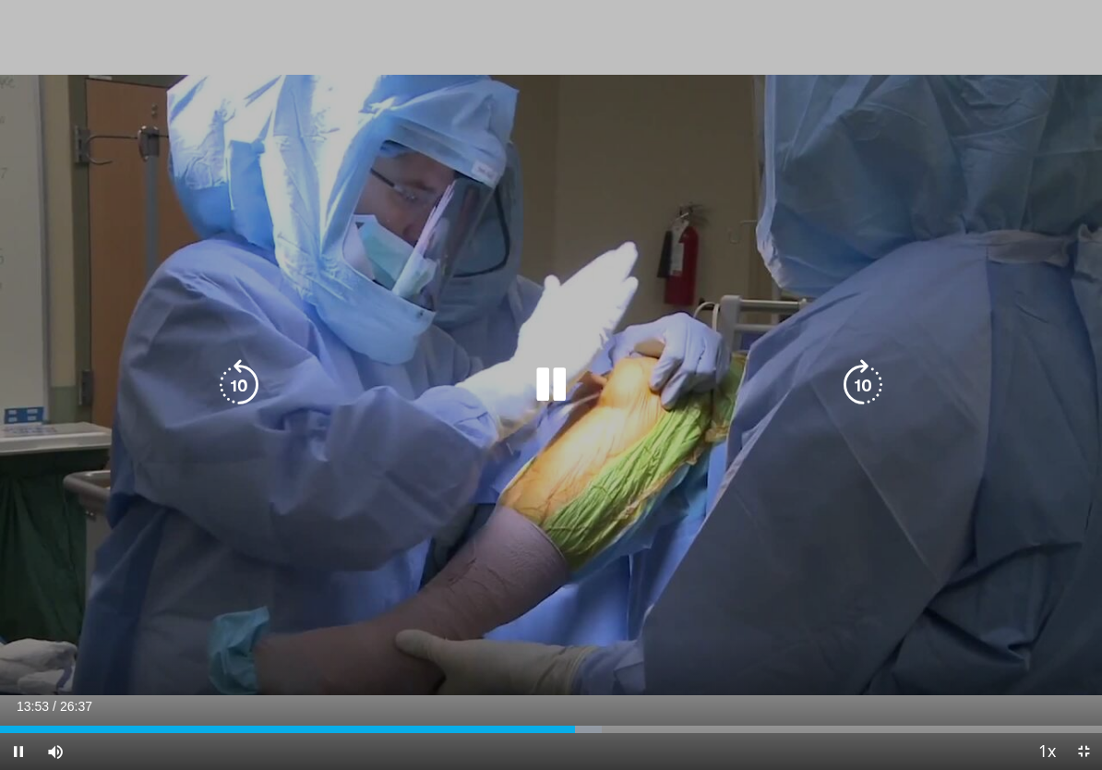
click at [538, 382] on icon "Video Player" at bounding box center [551, 385] width 52 height 52
click at [544, 399] on icon "Video Player" at bounding box center [551, 385] width 52 height 52
click at [564, 391] on icon "Video Player" at bounding box center [551, 385] width 52 height 52
click at [258, 385] on icon "Video Player" at bounding box center [239, 385] width 52 height 52
click at [249, 382] on icon "Video Player" at bounding box center [239, 385] width 52 height 52
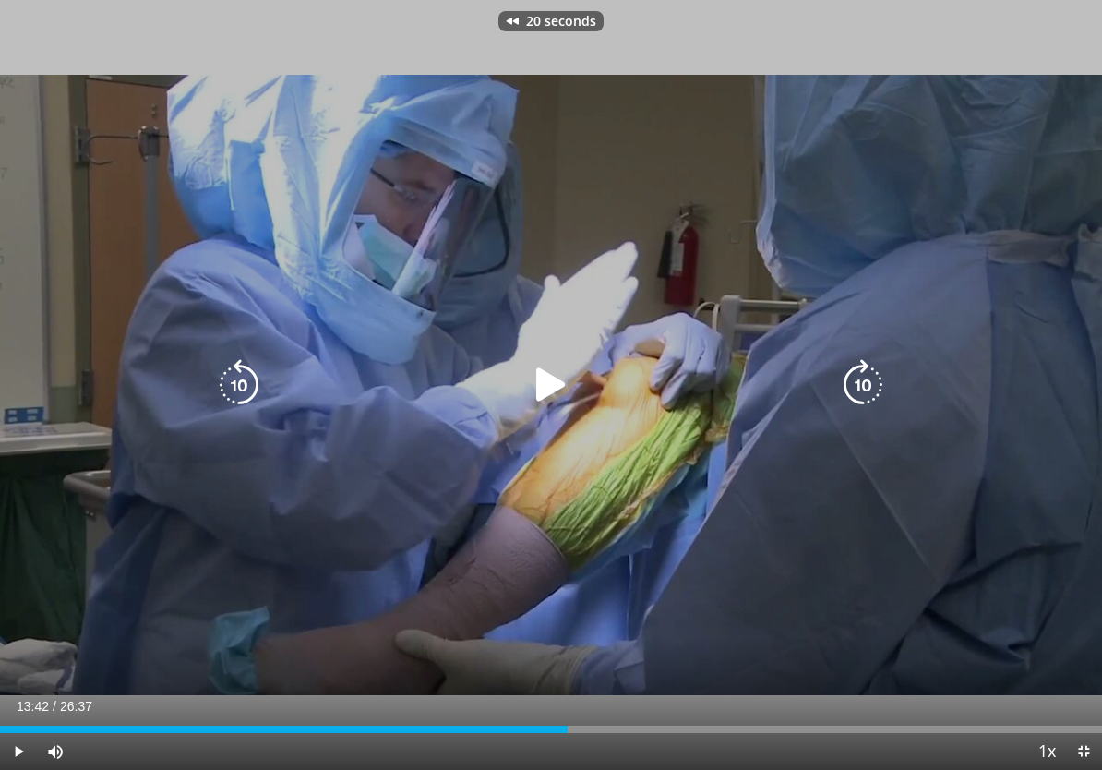
click at [552, 387] on icon "Video Player" at bounding box center [551, 385] width 52 height 52
click at [249, 402] on icon "Video Player" at bounding box center [239, 385] width 52 height 52
click at [255, 398] on icon "Video Player" at bounding box center [239, 385] width 52 height 52
click at [258, 382] on icon "Video Player" at bounding box center [239, 385] width 52 height 52
click at [238, 384] on icon "Video Player" at bounding box center [239, 385] width 52 height 52
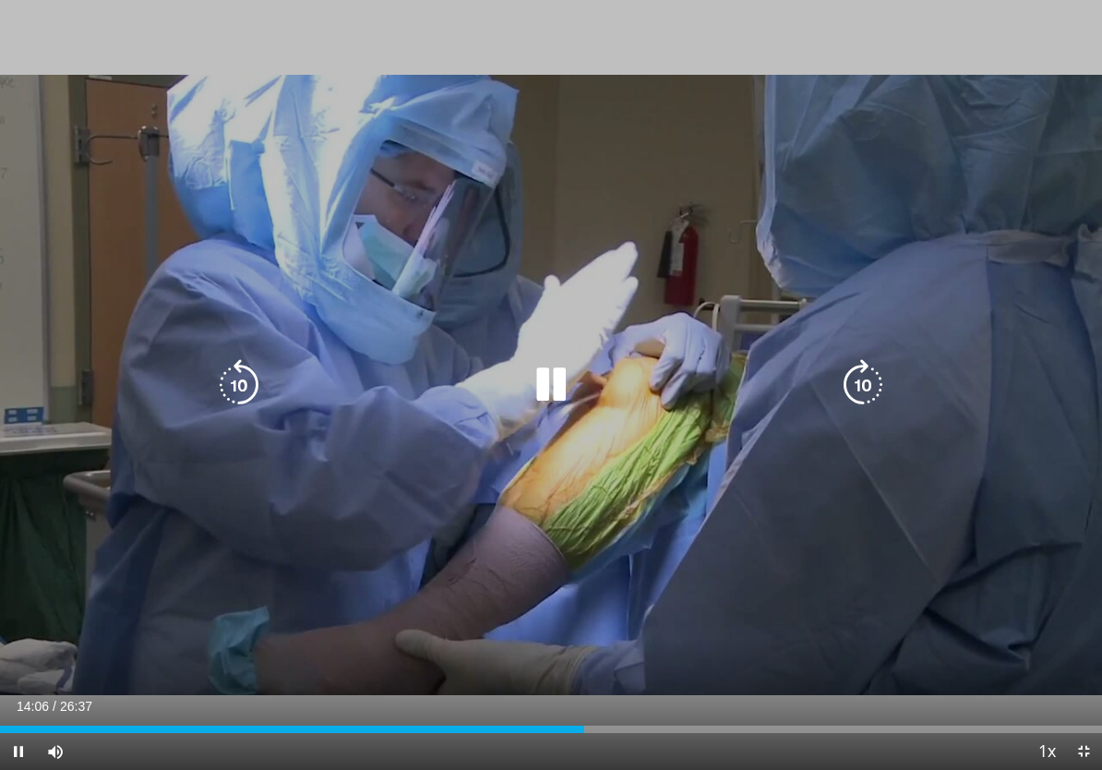
click at [243, 387] on icon "Video Player" at bounding box center [239, 385] width 52 height 52
click at [254, 389] on icon "Video Player" at bounding box center [239, 385] width 52 height 52
click at [247, 394] on icon "Video Player" at bounding box center [239, 385] width 52 height 52
click at [391, 484] on div "30 seconds Tap to unmute" at bounding box center [551, 385] width 1102 height 770
click at [83, 670] on div "Mute" at bounding box center [63, 751] width 52 height 37
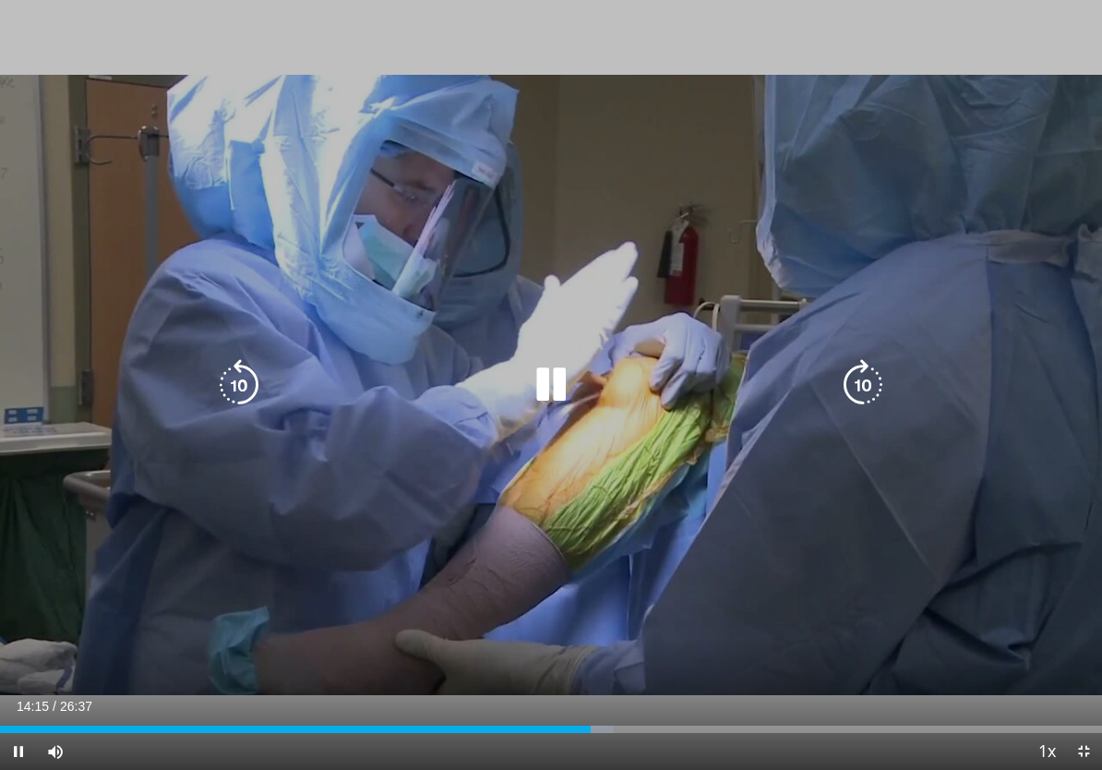
click at [531, 365] on icon "Video Player" at bounding box center [551, 385] width 52 height 52
click at [542, 385] on icon "Video Player" at bounding box center [551, 385] width 52 height 52
click at [538, 374] on icon "Video Player" at bounding box center [551, 385] width 52 height 52
click at [233, 374] on icon "Video Player" at bounding box center [239, 385] width 52 height 52
click at [233, 365] on icon "Video Player" at bounding box center [239, 385] width 52 height 52
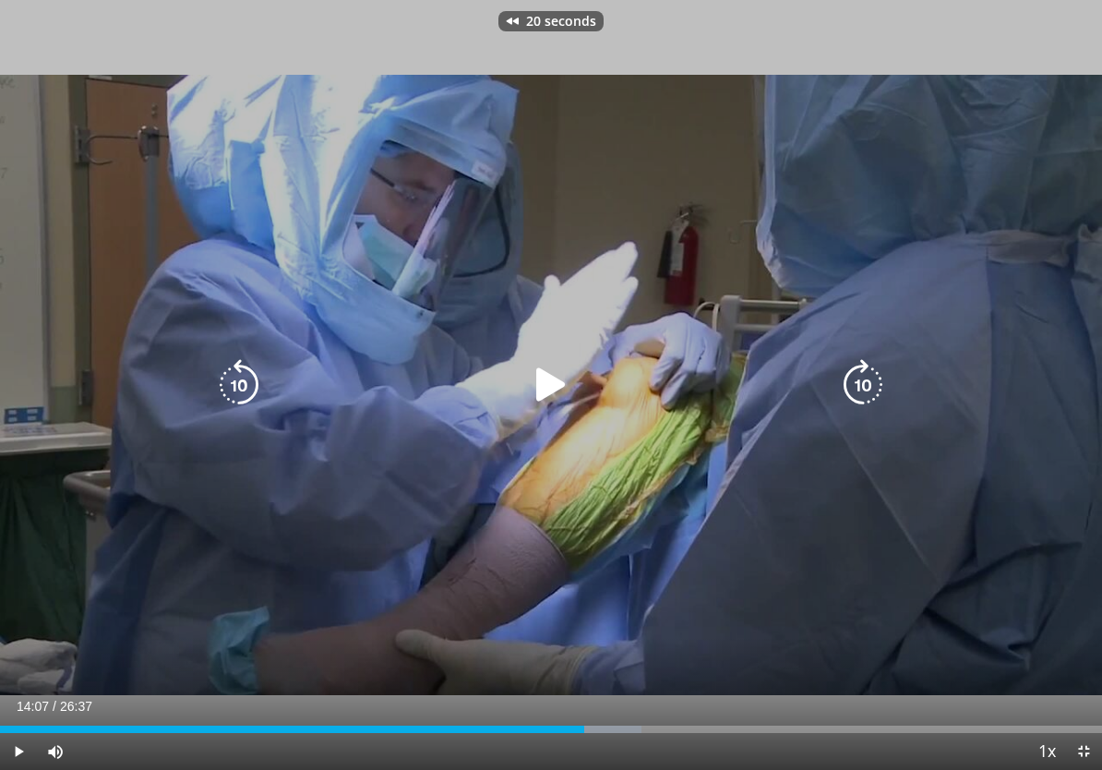
click at [237, 376] on icon "Video Player" at bounding box center [239, 385] width 52 height 52
click at [240, 366] on icon "Video Player" at bounding box center [239, 385] width 52 height 52
click at [244, 374] on icon "Video Player" at bounding box center [239, 385] width 52 height 52
click at [554, 368] on icon "Video Player" at bounding box center [551, 385] width 52 height 52
click at [552, 397] on icon "Video Player" at bounding box center [551, 385] width 52 height 52
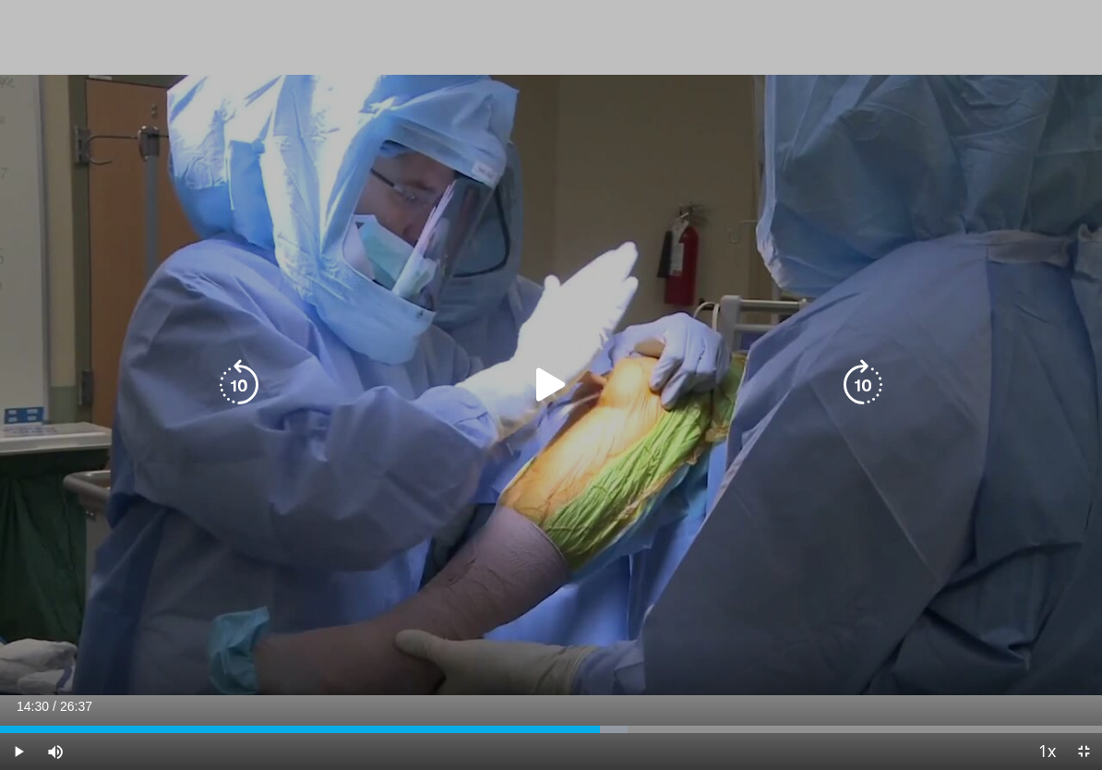
click at [558, 393] on icon "Video Player" at bounding box center [551, 385] width 52 height 52
click at [549, 382] on icon "Video Player" at bounding box center [551, 385] width 52 height 52
click at [547, 374] on icon "Video Player" at bounding box center [551, 385] width 52 height 52
click at [545, 484] on div "50 seconds Tap to unmute" at bounding box center [551, 385] width 1102 height 770
click at [548, 389] on icon "Video Player" at bounding box center [551, 385] width 52 height 52
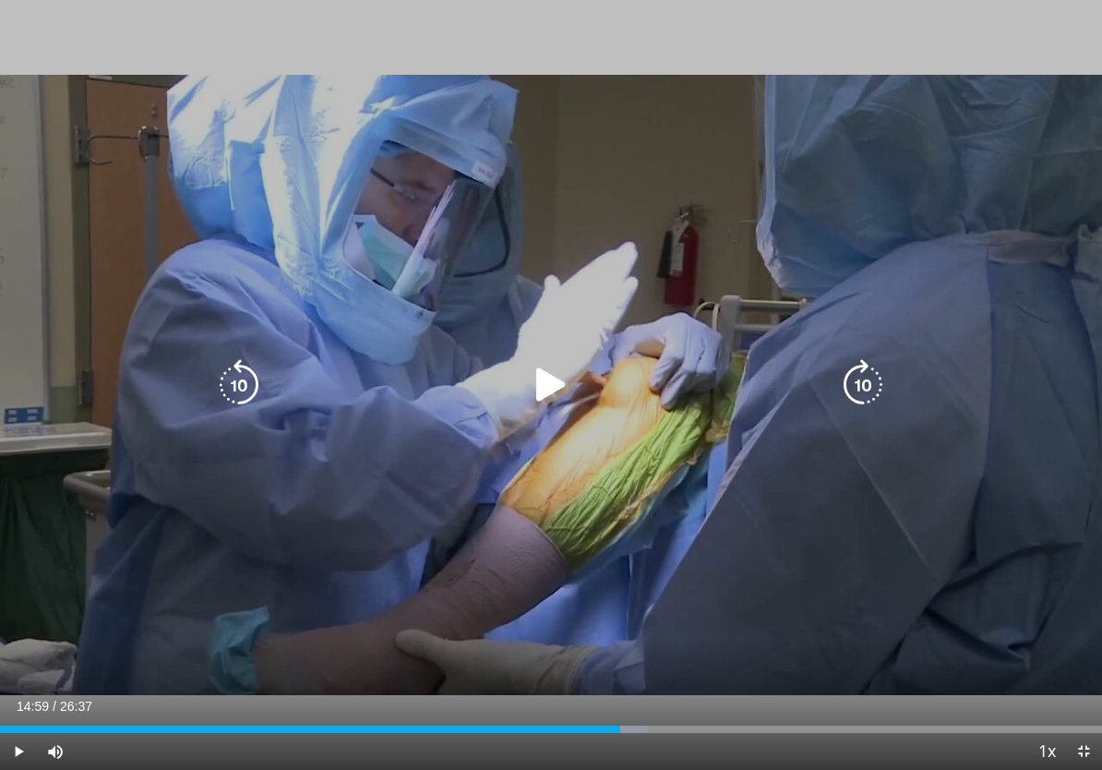
click at [236, 361] on icon "Video Player" at bounding box center [239, 385] width 52 height 52
click at [242, 377] on icon "Video Player" at bounding box center [239, 385] width 52 height 52
click at [230, 369] on icon "Video Player" at bounding box center [239, 385] width 52 height 52
click at [568, 391] on icon "Video Player" at bounding box center [551, 385] width 52 height 52
click at [558, 388] on icon "Video Player" at bounding box center [551, 385] width 52 height 52
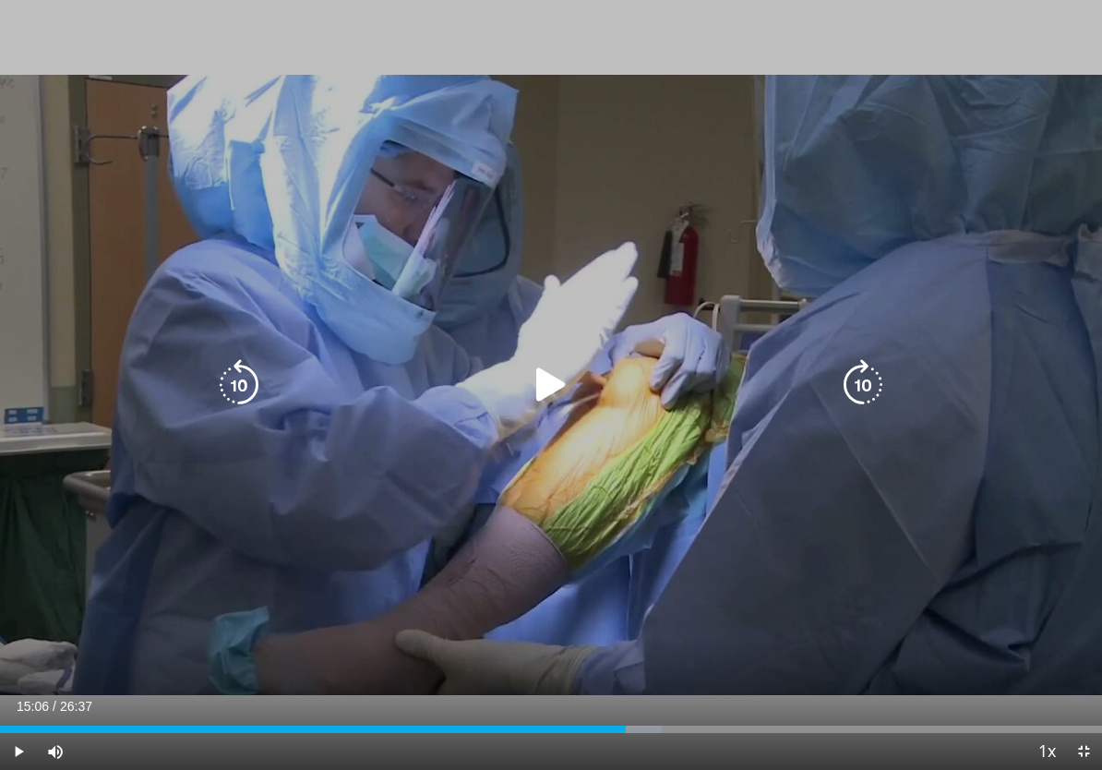
click at [549, 385] on icon "Video Player" at bounding box center [551, 385] width 52 height 52
click at [458, 486] on div "30 seconds Tap to unmute" at bounding box center [551, 385] width 1102 height 770
click at [557, 383] on icon "Video Player" at bounding box center [551, 385] width 52 height 52
click at [560, 387] on icon "Video Player" at bounding box center [551, 385] width 52 height 52
click at [551, 385] on icon "Video Player" at bounding box center [551, 385] width 52 height 52
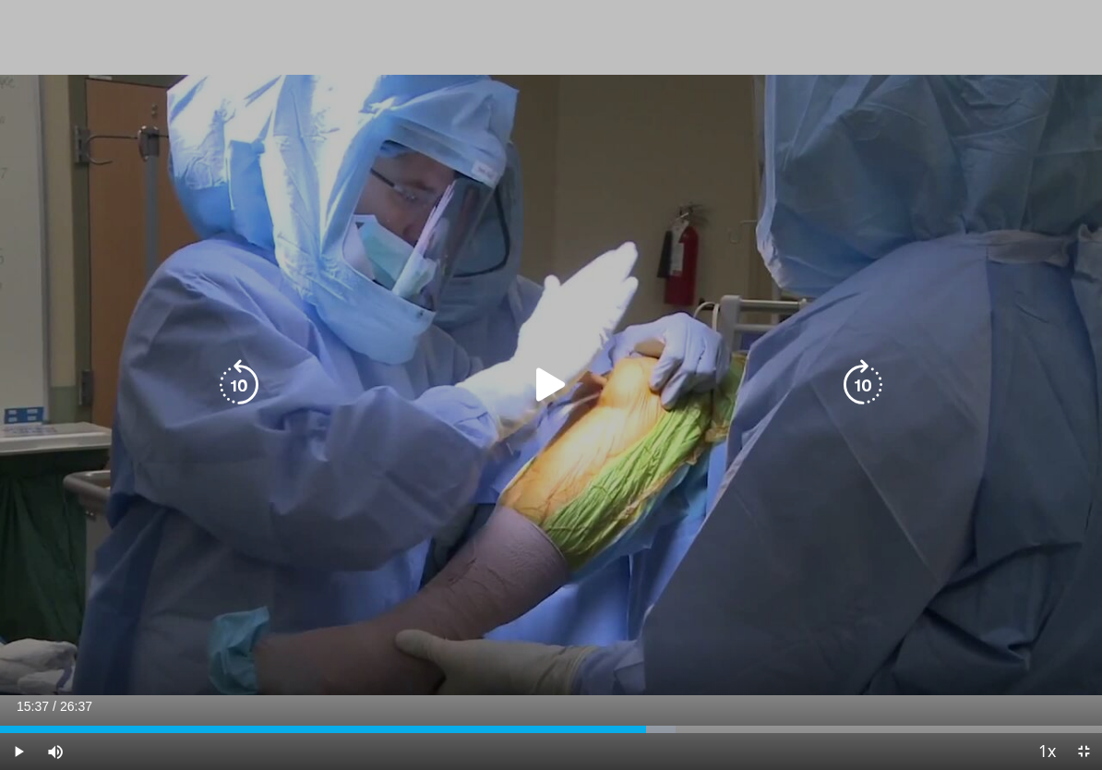
click at [218, 383] on icon "Video Player" at bounding box center [239, 385] width 52 height 52
click at [231, 392] on icon "Video Player" at bounding box center [239, 385] width 52 height 52
click at [554, 378] on icon "Video Player" at bounding box center [551, 385] width 52 height 52
click at [537, 379] on icon "Video Player" at bounding box center [551, 385] width 52 height 52
click at [561, 377] on icon "Video Player" at bounding box center [551, 385] width 52 height 52
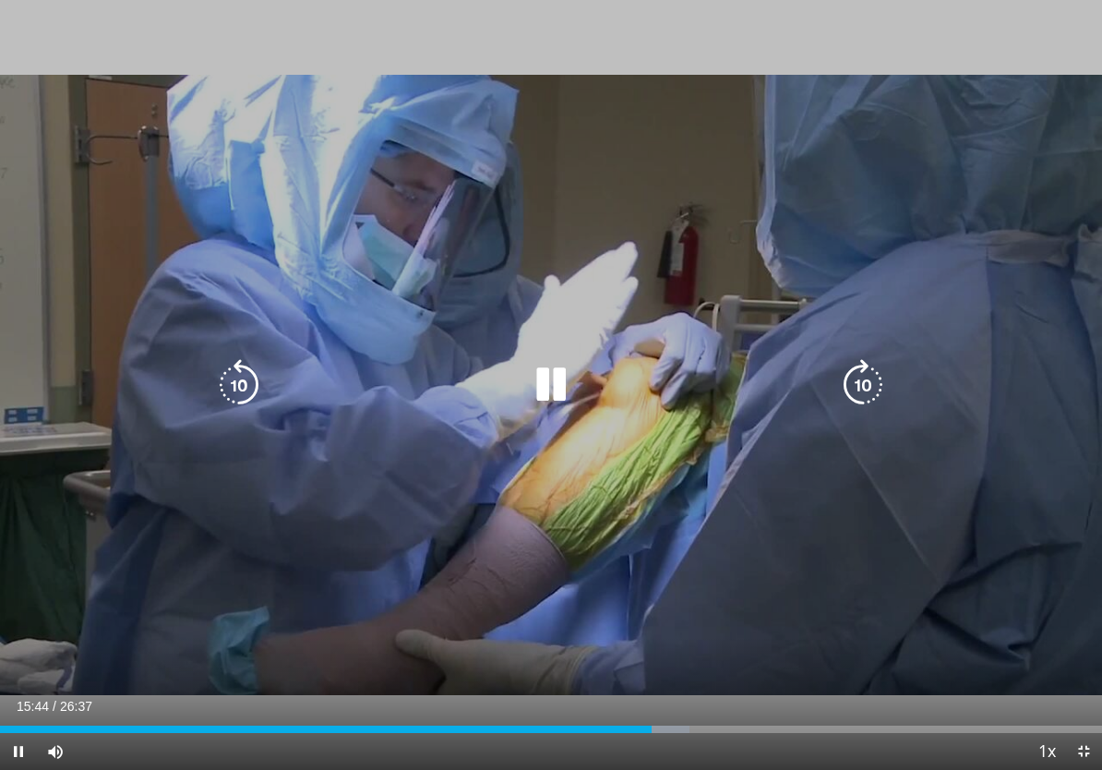
click at [572, 406] on icon "Video Player" at bounding box center [551, 385] width 52 height 52
click at [557, 382] on icon "Video Player" at bounding box center [551, 385] width 52 height 52
click at [551, 377] on icon "Video Player" at bounding box center [551, 385] width 52 height 52
click at [254, 385] on icon "Video Player" at bounding box center [239, 385] width 52 height 52
click at [264, 374] on icon "Video Player" at bounding box center [239, 385] width 52 height 52
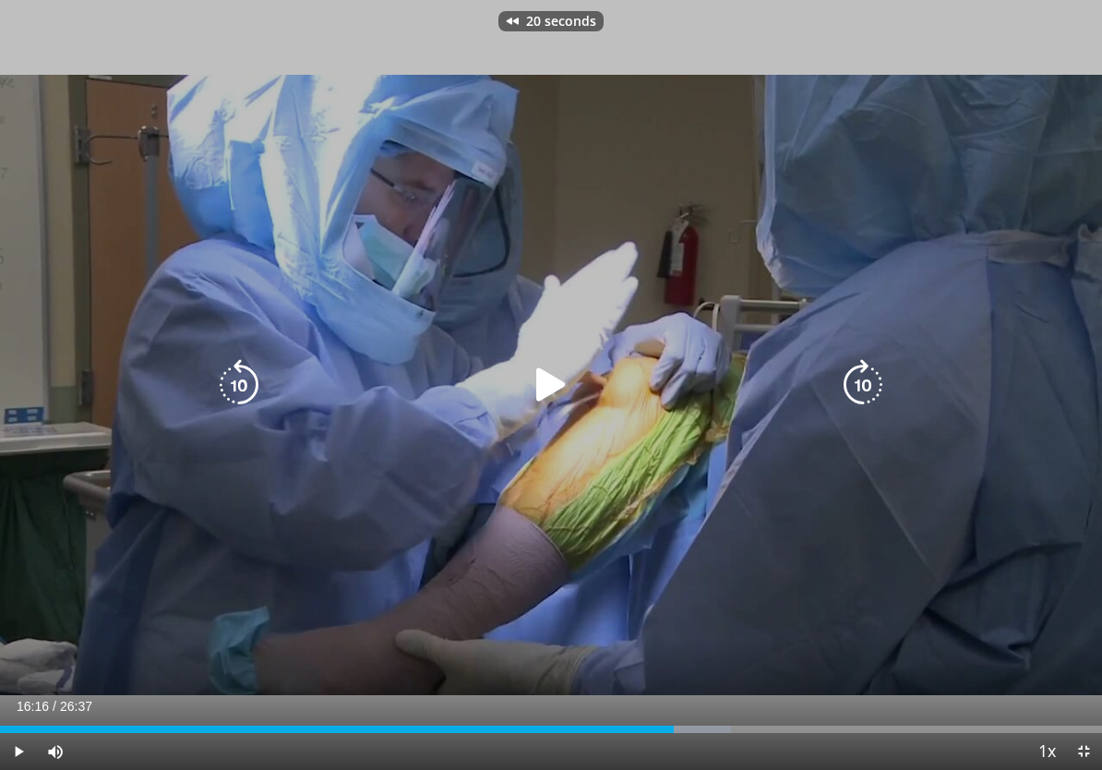
click at [250, 377] on icon "Video Player" at bounding box center [239, 385] width 52 height 52
click at [570, 386] on icon "Video Player" at bounding box center [551, 385] width 52 height 52
click at [557, 401] on icon "Video Player" at bounding box center [551, 385] width 52 height 52
click at [541, 383] on icon "Video Player" at bounding box center [551, 385] width 52 height 52
click at [557, 376] on icon "Video Player" at bounding box center [551, 385] width 52 height 52
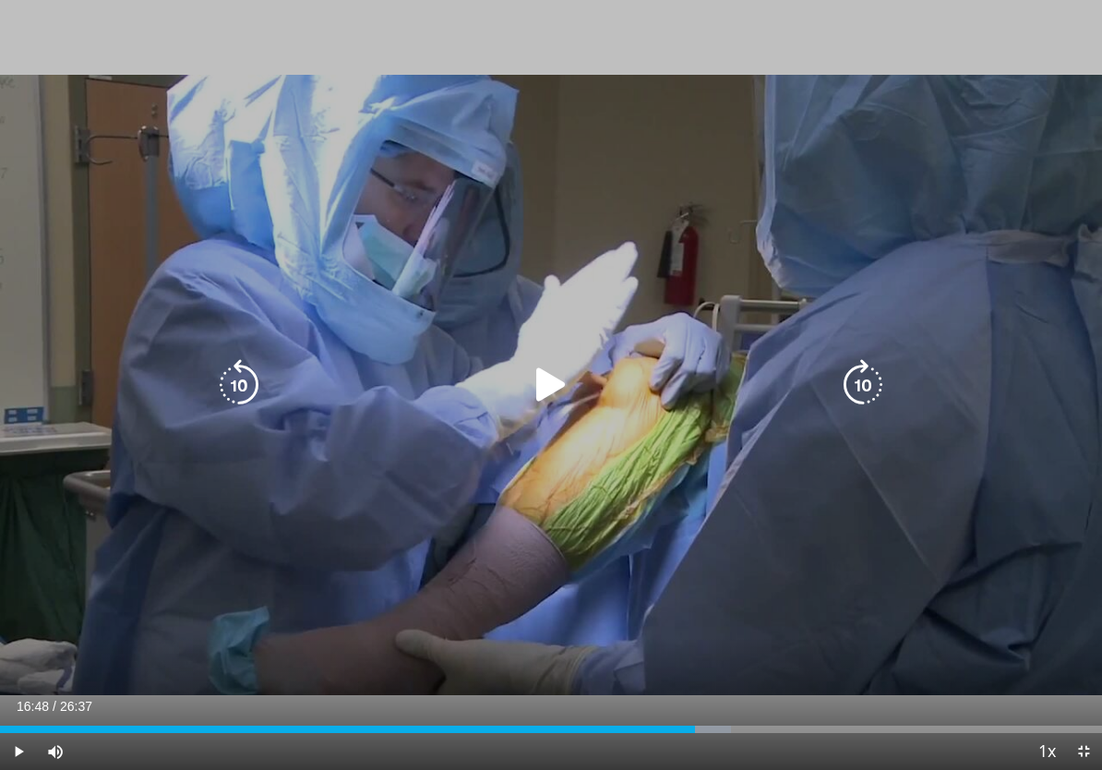
click at [549, 365] on icon "Video Player" at bounding box center [551, 385] width 52 height 52
click at [562, 385] on icon "Video Player" at bounding box center [551, 385] width 52 height 52
click at [554, 376] on icon "Video Player" at bounding box center [551, 385] width 52 height 52
click at [556, 372] on icon "Video Player" at bounding box center [551, 385] width 52 height 52
click at [549, 401] on icon "Video Player" at bounding box center [551, 385] width 52 height 52
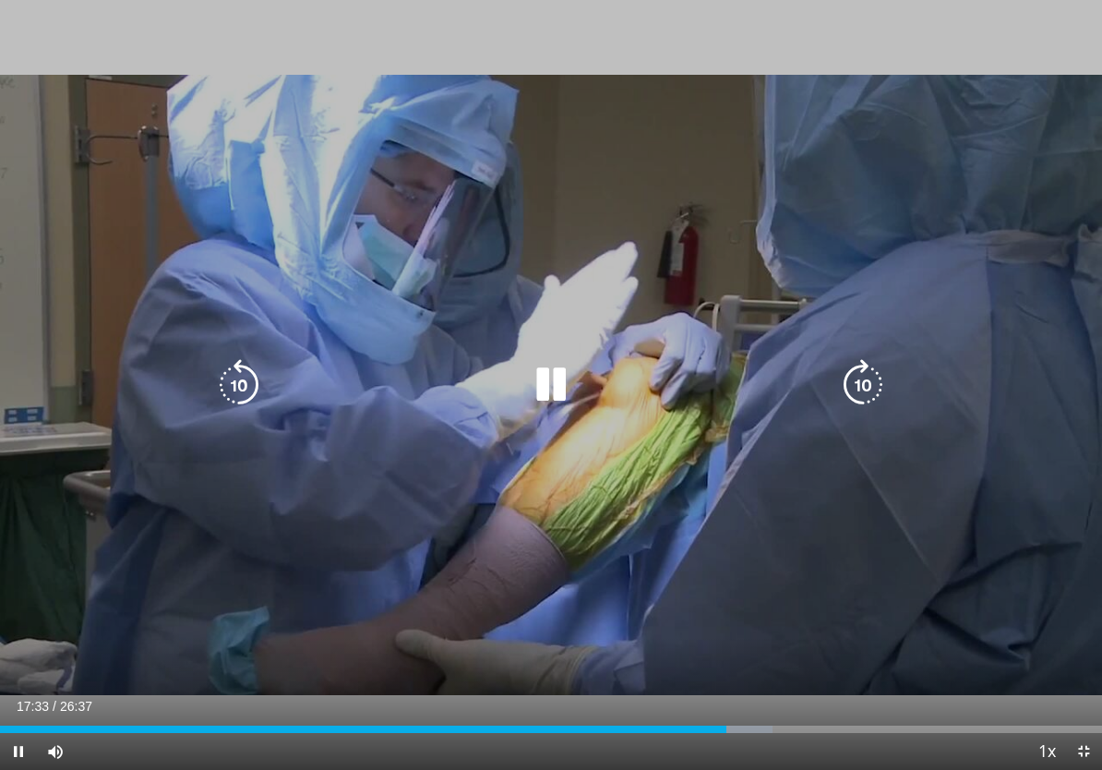
click at [551, 385] on icon "Video Player" at bounding box center [551, 385] width 52 height 52
click at [239, 372] on icon "Video Player" at bounding box center [239, 385] width 52 height 52
click at [247, 376] on icon "Video Player" at bounding box center [239, 385] width 52 height 52
click at [257, 379] on icon "Video Player" at bounding box center [239, 385] width 52 height 52
click at [558, 391] on icon "Video Player" at bounding box center [551, 385] width 52 height 52
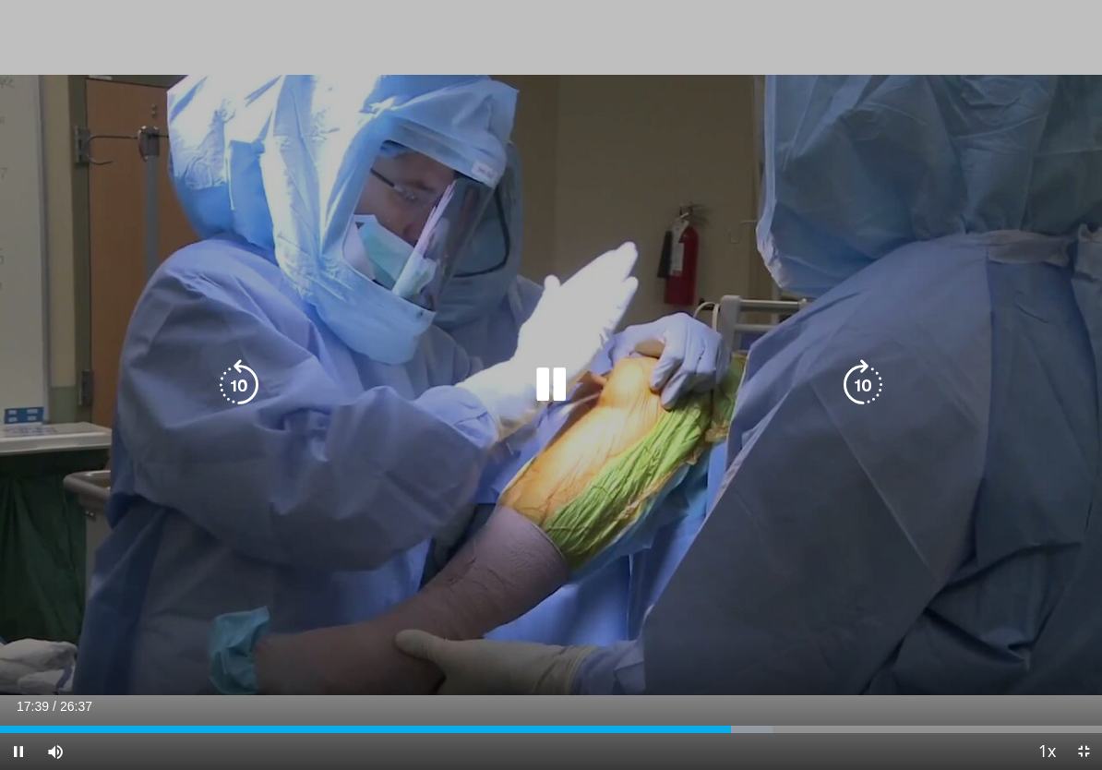
click at [557, 384] on icon "Video Player" at bounding box center [551, 385] width 52 height 52
click at [252, 408] on icon "Video Player" at bounding box center [239, 385] width 52 height 52
click at [257, 393] on icon "Video Player" at bounding box center [239, 385] width 52 height 52
click at [560, 379] on icon "Video Player" at bounding box center [551, 385] width 52 height 52
click at [552, 387] on icon "Video Player" at bounding box center [551, 385] width 52 height 52
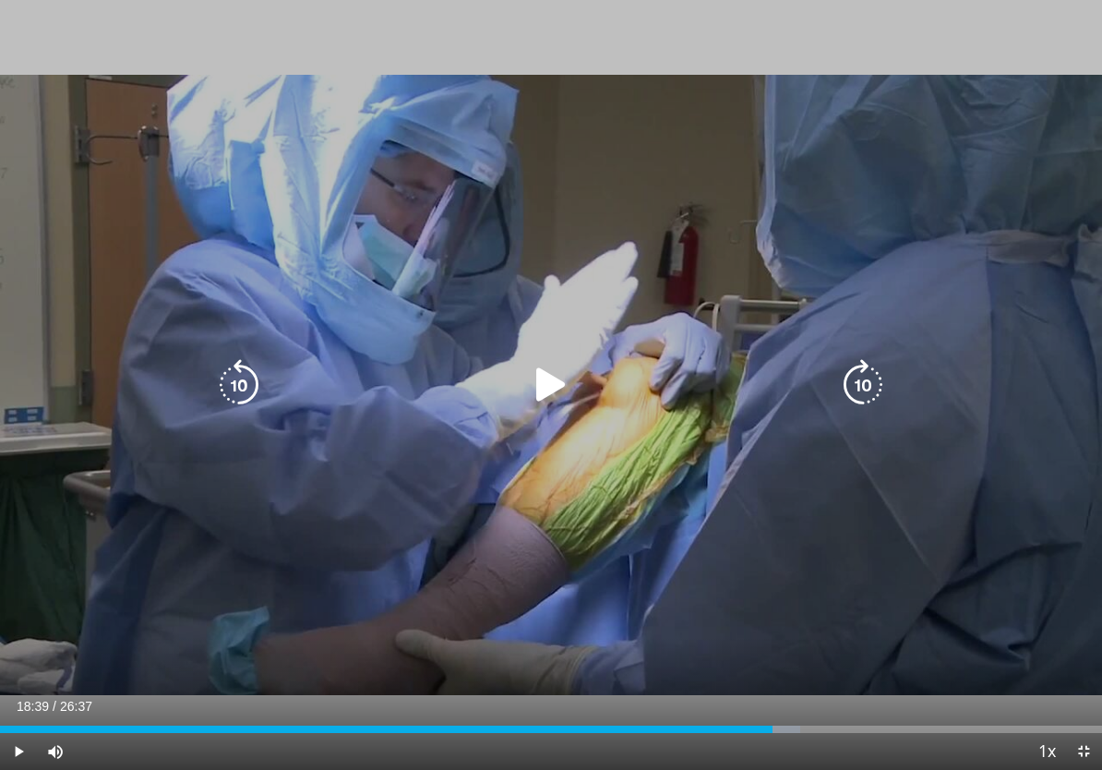
click at [256, 380] on icon "Video Player" at bounding box center [239, 385] width 52 height 52
click at [251, 384] on icon "Video Player" at bounding box center [239, 385] width 52 height 52
click at [252, 384] on icon "Video Player" at bounding box center [239, 385] width 52 height 52
click at [554, 378] on icon "Video Player" at bounding box center [551, 385] width 52 height 52
click at [553, 385] on icon "Video Player" at bounding box center [551, 385] width 52 height 52
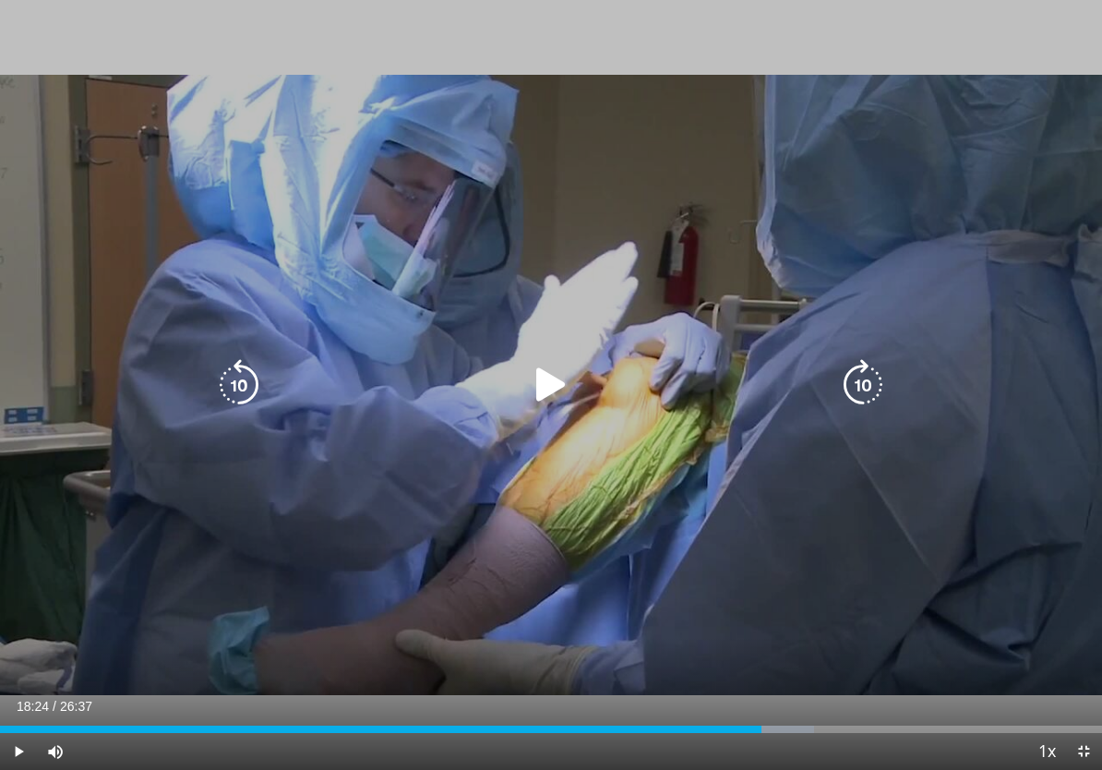
click at [547, 393] on icon "Video Player" at bounding box center [551, 385] width 52 height 52
click at [556, 396] on icon "Video Player" at bounding box center [551, 385] width 52 height 52
click at [555, 376] on icon "Video Player" at bounding box center [551, 385] width 52 height 52
click at [555, 400] on icon "Video Player" at bounding box center [551, 385] width 52 height 52
click at [545, 385] on icon "Video Player" at bounding box center [551, 385] width 52 height 52
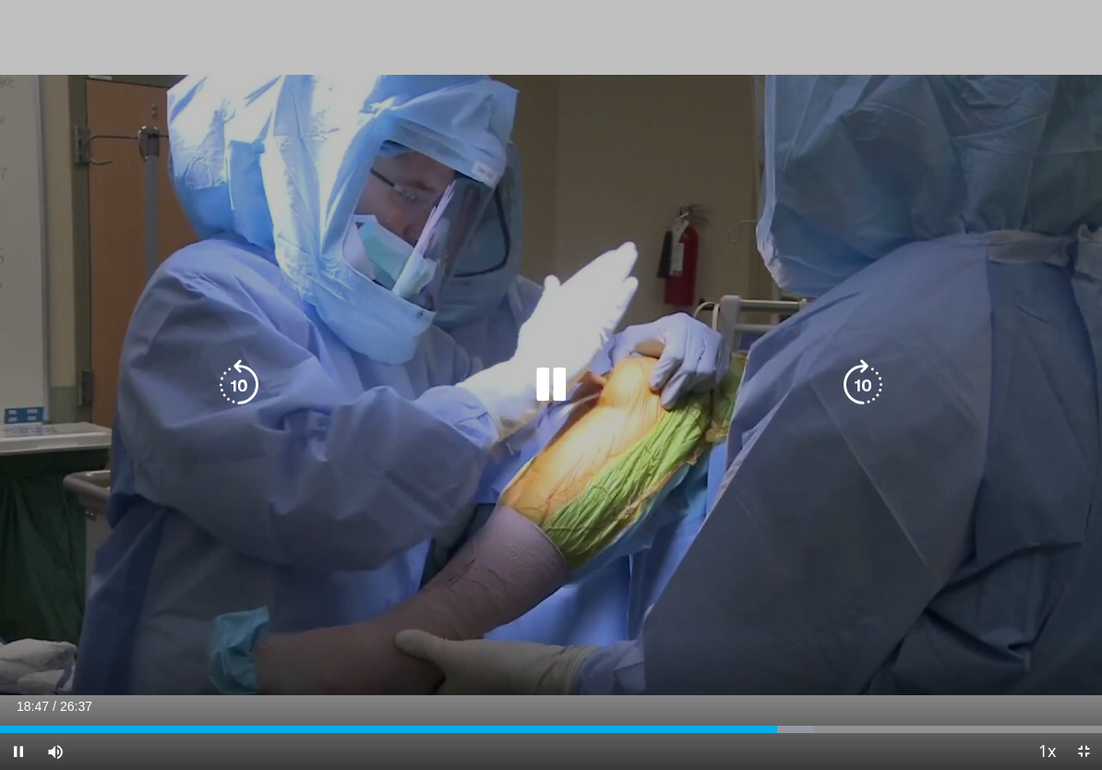
click at [547, 386] on icon "Video Player" at bounding box center [551, 385] width 52 height 52
click at [546, 377] on icon "Video Player" at bounding box center [551, 385] width 52 height 52
click at [543, 400] on icon "Video Player" at bounding box center [551, 385] width 52 height 52
click at [559, 378] on icon "Video Player" at bounding box center [551, 385] width 52 height 52
click at [552, 374] on icon "Video Player" at bounding box center [551, 385] width 52 height 52
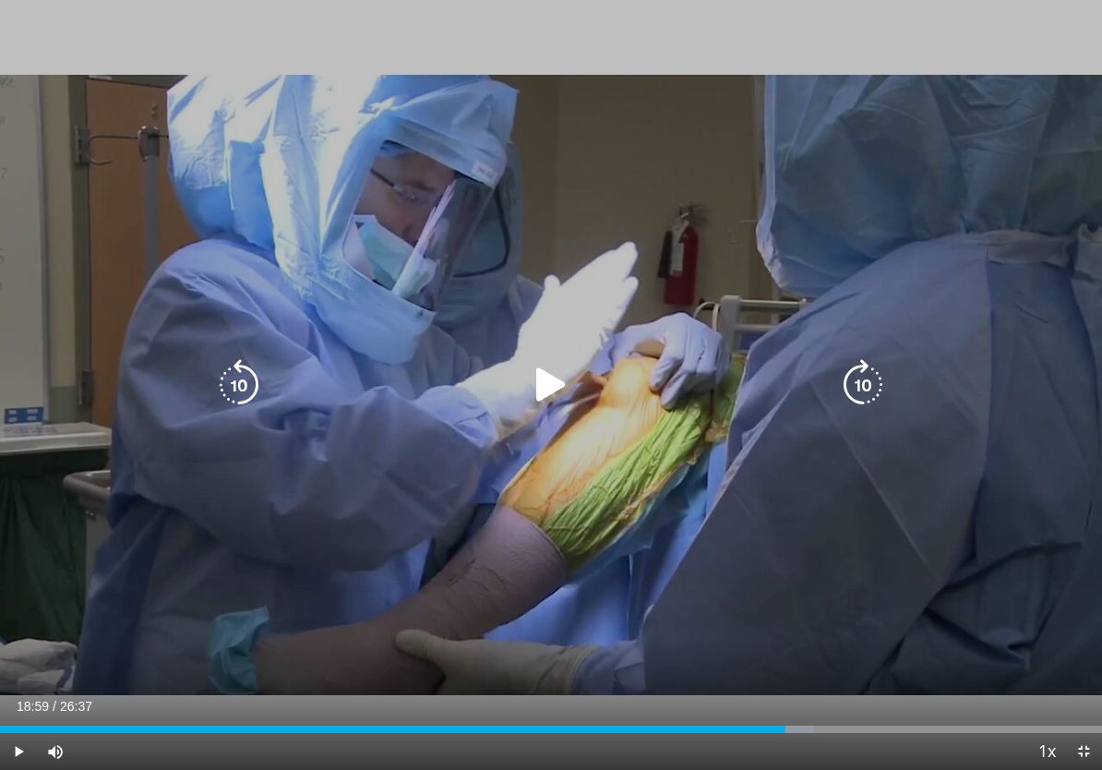
click at [245, 386] on icon "Video Player" at bounding box center [239, 385] width 52 height 52
click at [259, 386] on icon "Video Player" at bounding box center [239, 385] width 52 height 52
click at [260, 372] on icon "Video Player" at bounding box center [239, 385] width 52 height 52
click at [252, 385] on icon "Video Player" at bounding box center [239, 385] width 52 height 52
click at [255, 390] on icon "Video Player" at bounding box center [239, 385] width 52 height 52
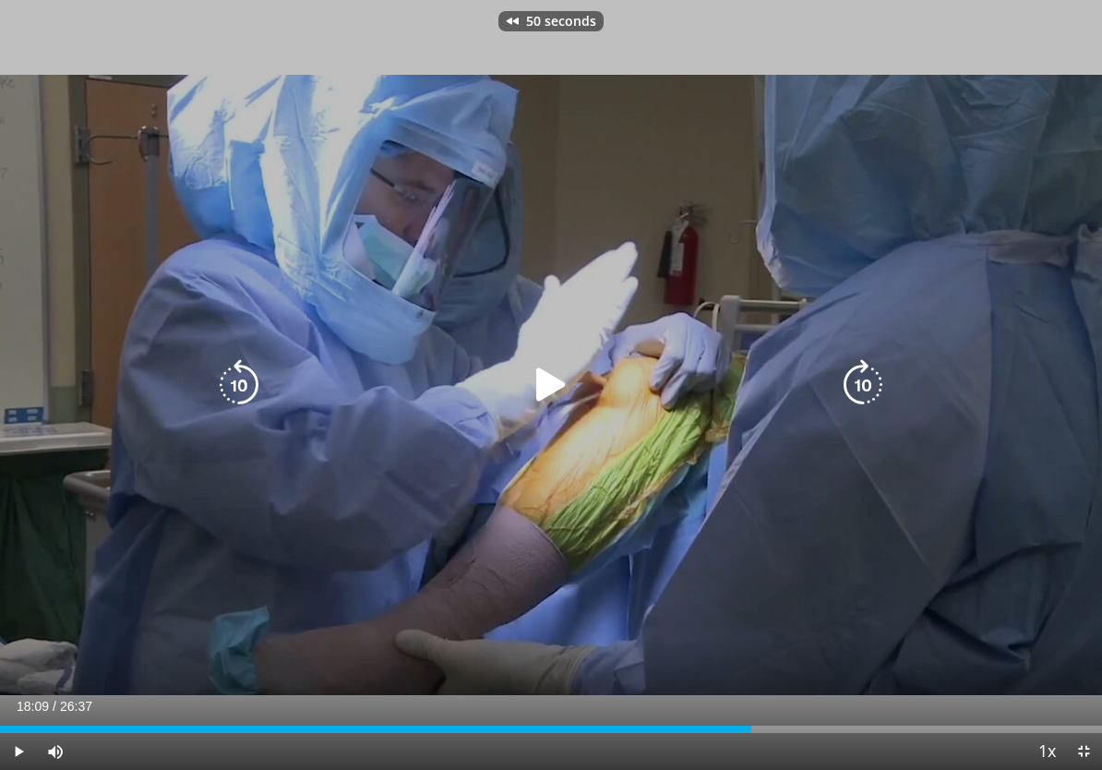
click at [556, 374] on icon "Video Player" at bounding box center [551, 385] width 52 height 52
click at [536, 376] on icon "Video Player" at bounding box center [551, 385] width 52 height 52
click at [249, 401] on icon "Video Player" at bounding box center [239, 385] width 52 height 52
click at [554, 388] on icon "Video Player" at bounding box center [551, 385] width 52 height 52
click at [561, 378] on icon "Video Player" at bounding box center [551, 385] width 52 height 52
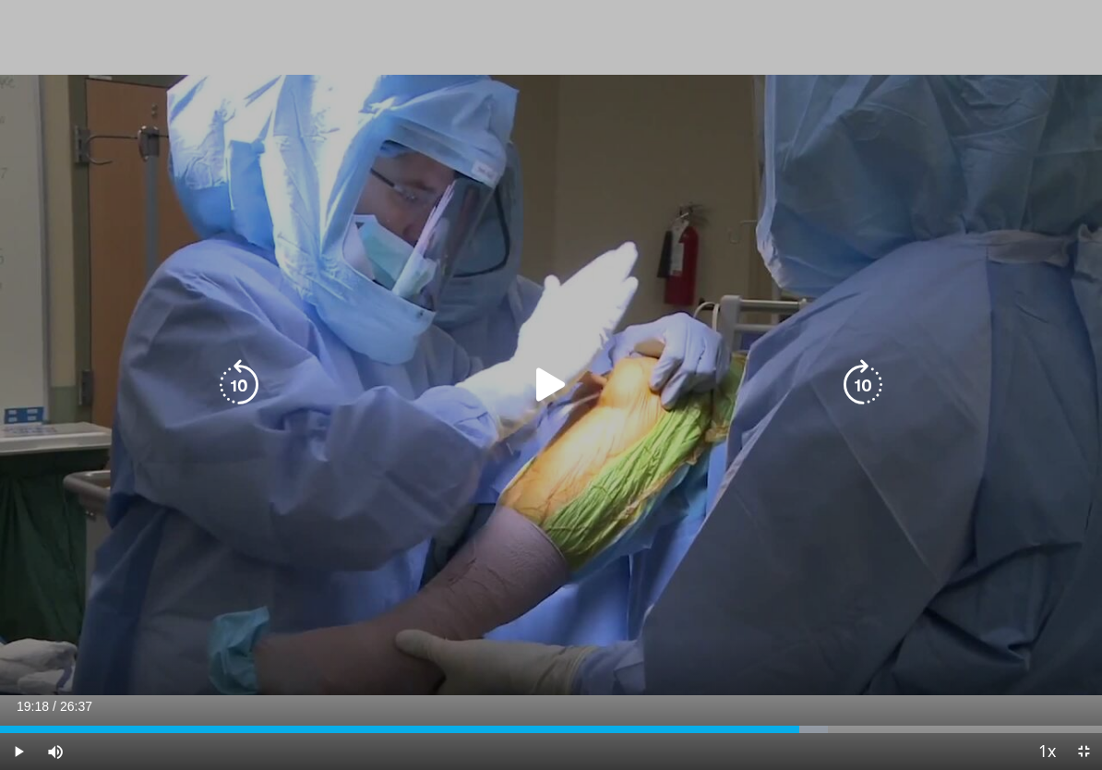
click at [238, 374] on icon "Video Player" at bounding box center [239, 385] width 52 height 52
click at [575, 371] on icon "Video Player" at bounding box center [551, 385] width 52 height 52
click at [545, 384] on icon "Video Player" at bounding box center [551, 385] width 52 height 52
click at [557, 390] on icon "Video Player" at bounding box center [551, 385] width 52 height 52
click at [547, 376] on icon "Video Player" at bounding box center [551, 385] width 52 height 52
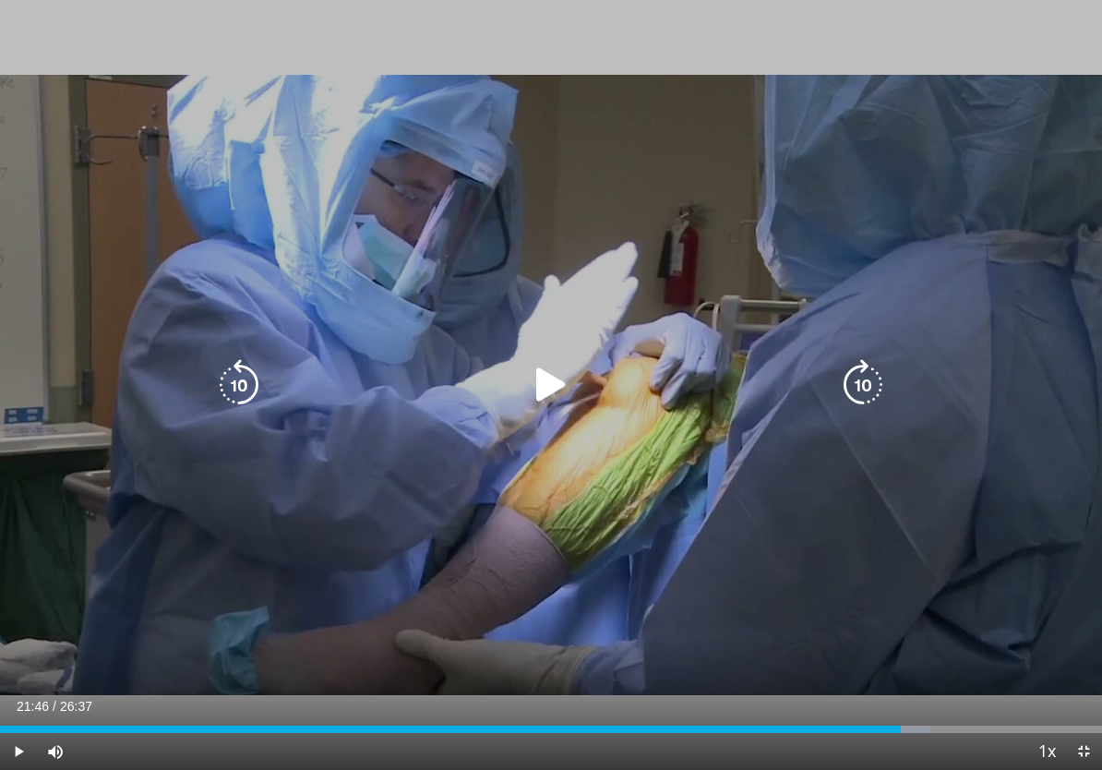
click at [246, 397] on icon "Video Player" at bounding box center [239, 385] width 52 height 52
click at [257, 389] on icon "Video Player" at bounding box center [239, 385] width 52 height 52
click at [561, 380] on icon "Video Player" at bounding box center [551, 385] width 52 height 52
click at [542, 367] on icon "Video Player" at bounding box center [551, 385] width 52 height 52
click at [544, 377] on icon "Video Player" at bounding box center [551, 385] width 52 height 52
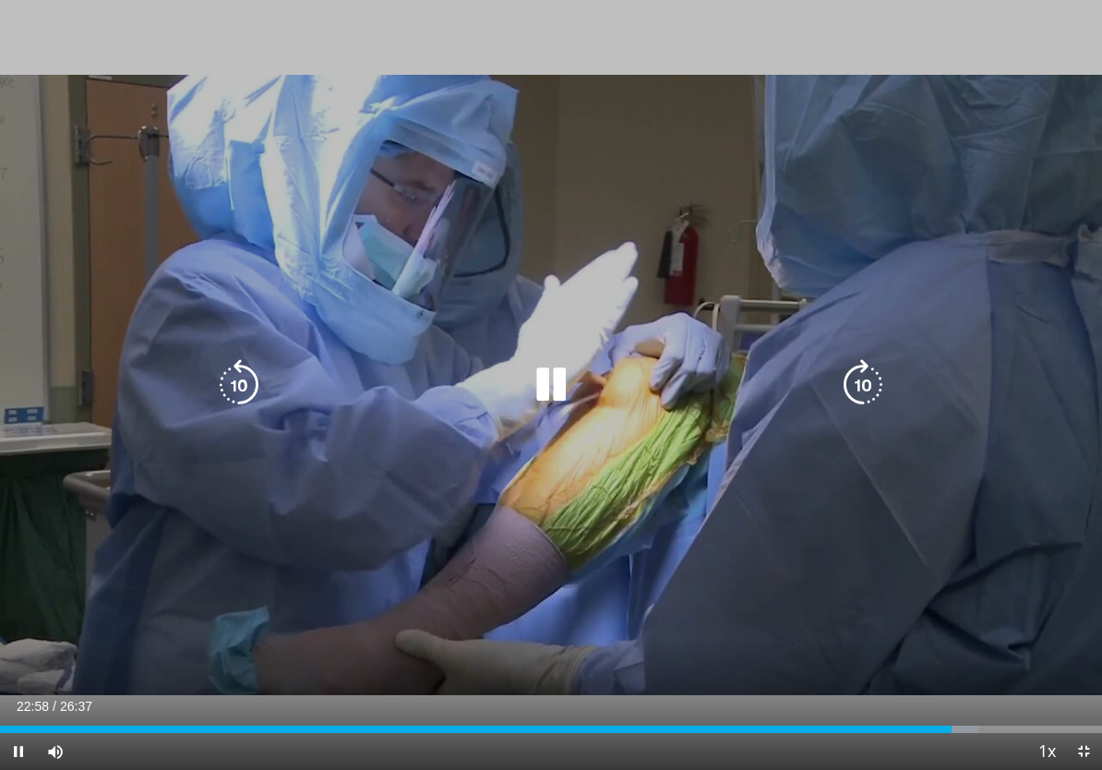
click at [553, 392] on icon "Video Player" at bounding box center [551, 385] width 52 height 52
click at [549, 372] on icon "Video Player" at bounding box center [551, 385] width 52 height 52
click at [557, 378] on icon "Video Player" at bounding box center [551, 385] width 52 height 52
